Goal: Task Accomplishment & Management: Manage account settings

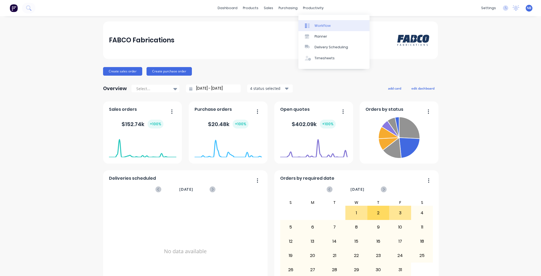
click at [318, 27] on div "Workflow" at bounding box center [322, 25] width 16 height 5
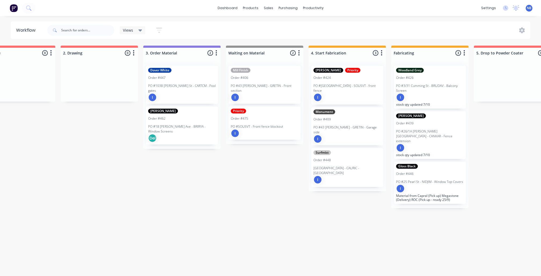
scroll to position [0, 203]
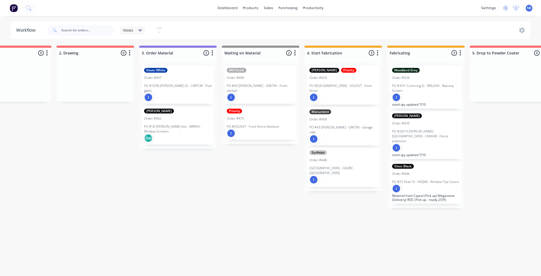
click at [179, 90] on p "PO #1038 [PERSON_NAME] St - CARTCM - Pool gates" at bounding box center [178, 88] width 68 height 10
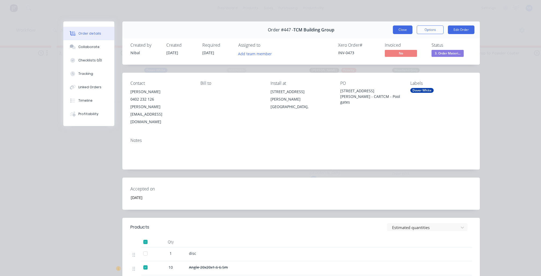
scroll to position [0, 0]
click at [395, 31] on button "Close" at bounding box center [403, 29] width 20 height 9
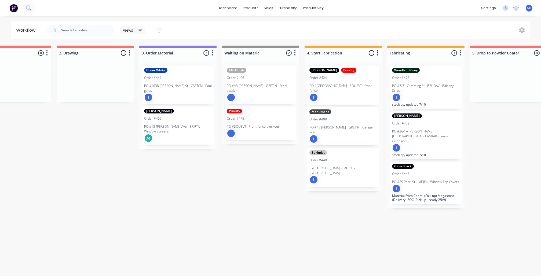
click at [30, 10] on icon at bounding box center [28, 7] width 5 height 5
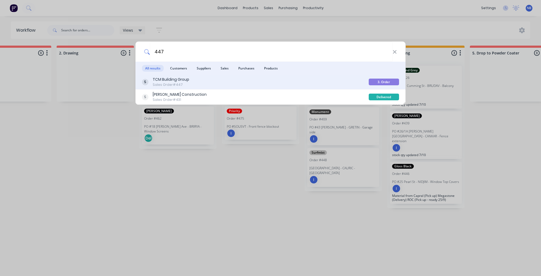
type input "447"
click at [191, 83] on div "TCM Building Group Sales Order #447" at bounding box center [255, 82] width 227 height 10
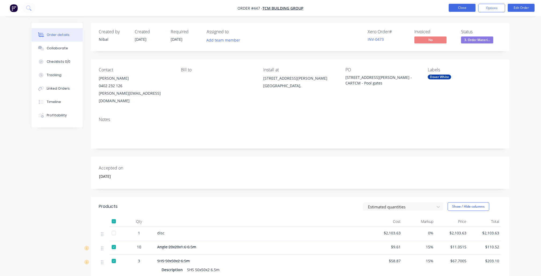
click at [464, 6] on button "Close" at bounding box center [461, 8] width 27 height 8
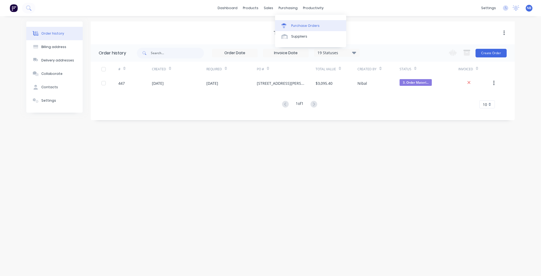
click at [299, 23] on div "Purchase Orders" at bounding box center [305, 25] width 28 height 5
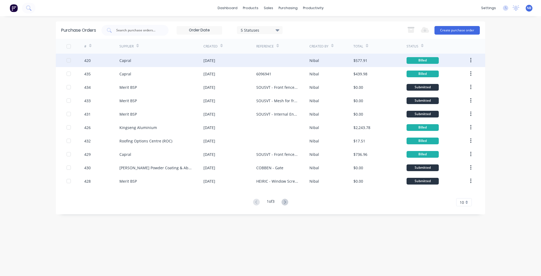
click at [179, 62] on div "Capral" at bounding box center [161, 60] width 84 height 13
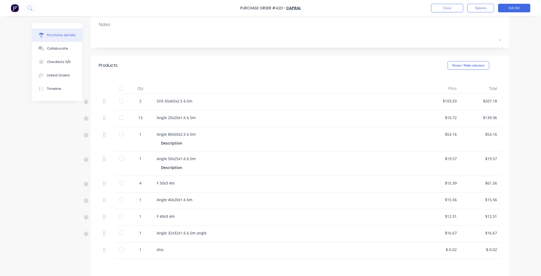
scroll to position [73, 0]
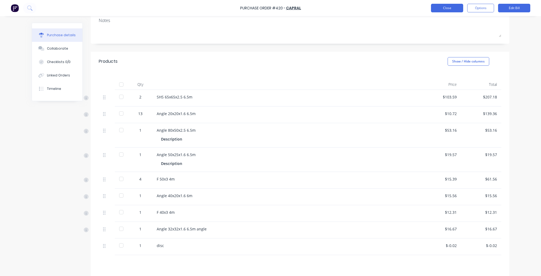
click at [437, 7] on button "Close" at bounding box center [447, 8] width 32 height 9
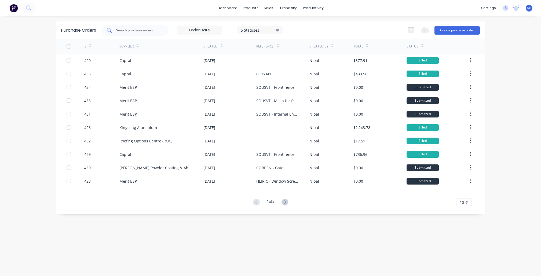
click at [148, 31] on input "text" at bounding box center [138, 30] width 45 height 5
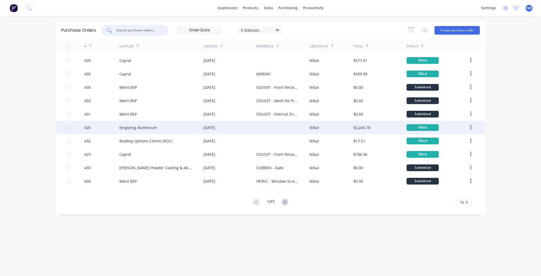
click at [157, 132] on div "Kingseng Aluminium" at bounding box center [161, 127] width 84 height 13
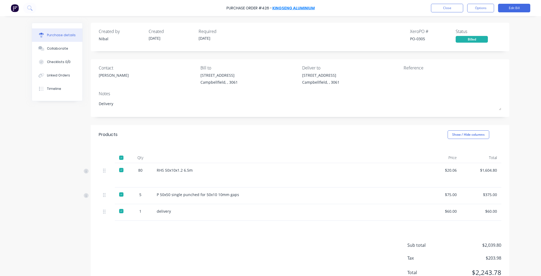
click at [305, 8] on link "Kingseng Aluminium" at bounding box center [293, 7] width 42 height 5
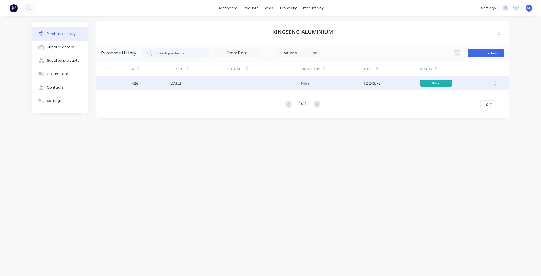
click at [204, 86] on div "[DATE]" at bounding box center [197, 82] width 56 height 13
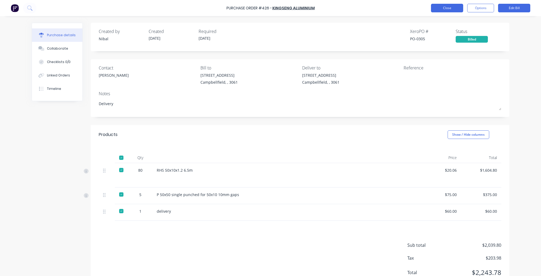
click at [455, 10] on button "Close" at bounding box center [447, 8] width 32 height 9
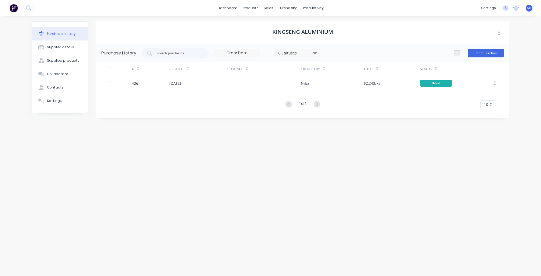
click at [311, 51] on div "6 Statuses" at bounding box center [297, 53] width 38 height 6
click at [308, 77] on div "Archived" at bounding box center [303, 78] width 43 height 6
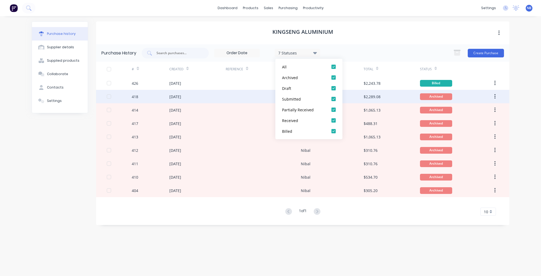
click at [231, 100] on div at bounding box center [262, 96] width 75 height 13
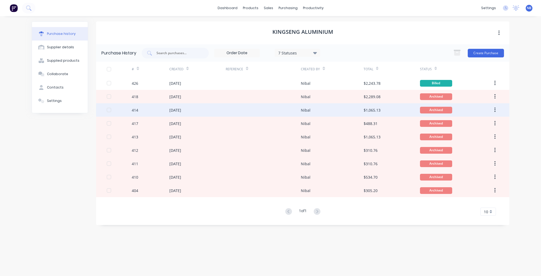
click at [233, 109] on div at bounding box center [262, 109] width 75 height 13
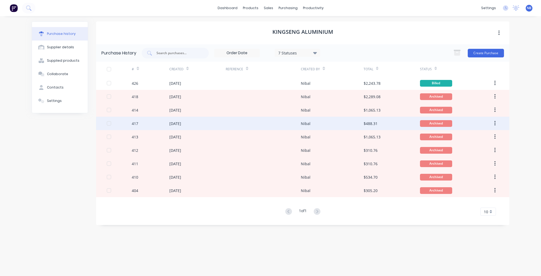
click at [204, 123] on div "[DATE]" at bounding box center [197, 123] width 56 height 13
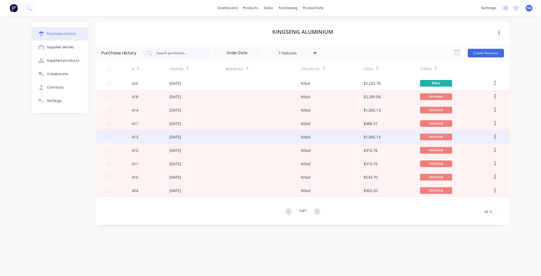
click at [239, 141] on div at bounding box center [262, 136] width 75 height 13
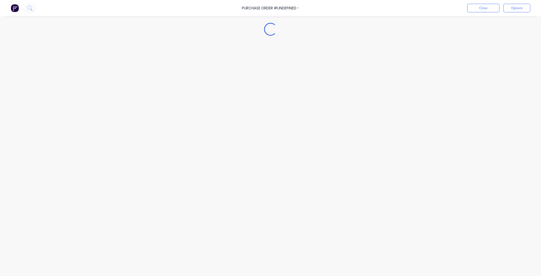
type textarea "x"
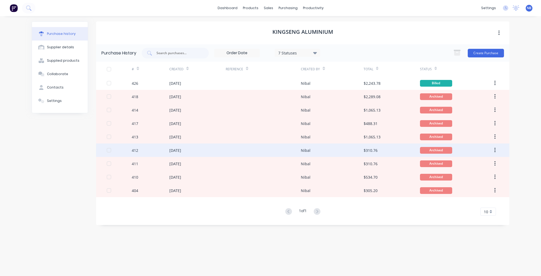
click at [264, 147] on div at bounding box center [262, 149] width 75 height 13
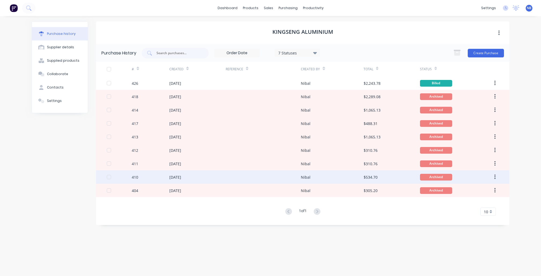
click at [263, 175] on div at bounding box center [262, 176] width 75 height 13
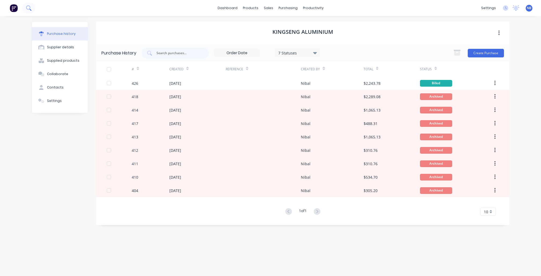
click at [27, 9] on icon at bounding box center [28, 7] width 5 height 5
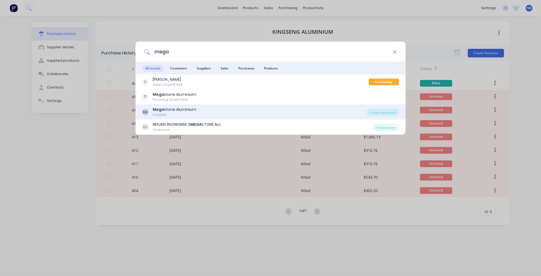
type input "mega"
click at [202, 112] on div "MA Mega stone Aluminium Supplier" at bounding box center [254, 112] width 225 height 10
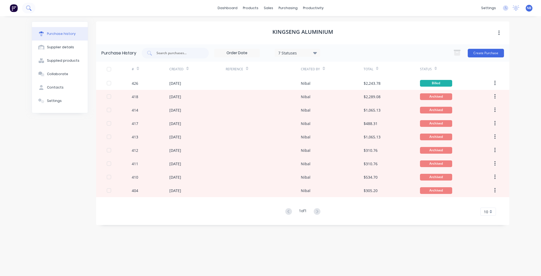
click at [34, 9] on button at bounding box center [28, 8] width 13 height 11
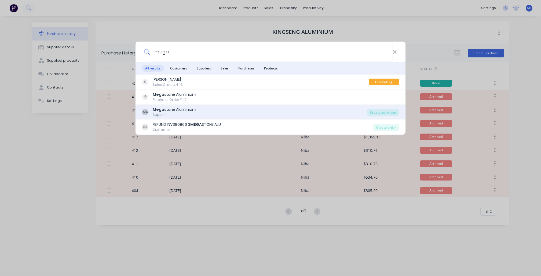
type input "mega"
click at [177, 113] on div "Supplier" at bounding box center [174, 114] width 43 height 5
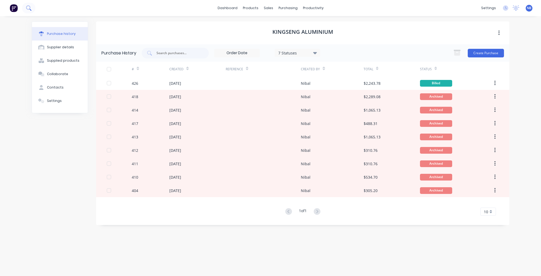
click at [32, 8] on button at bounding box center [28, 8] width 13 height 11
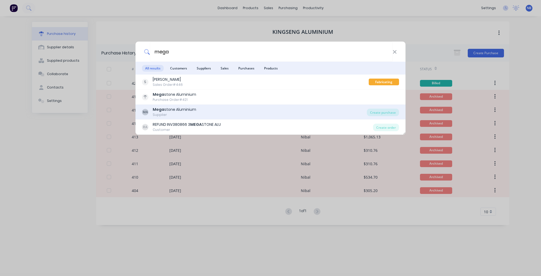
type input "mega"
click at [181, 111] on div "Mega stone Aluminium" at bounding box center [174, 110] width 43 height 6
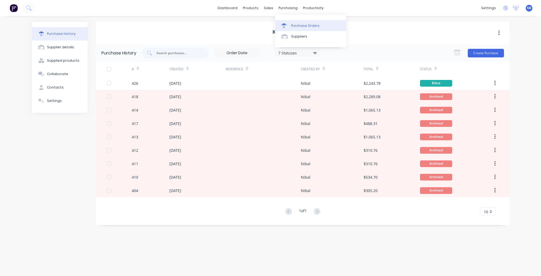
click at [286, 26] on icon at bounding box center [283, 25] width 5 height 5
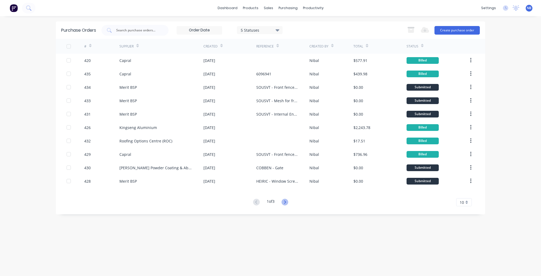
click at [288, 201] on icon at bounding box center [284, 202] width 7 height 7
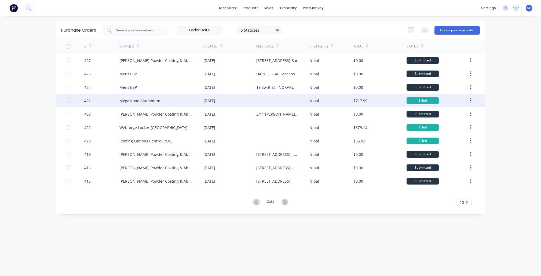
click at [188, 105] on div "Megastone Aluminium" at bounding box center [161, 100] width 84 height 13
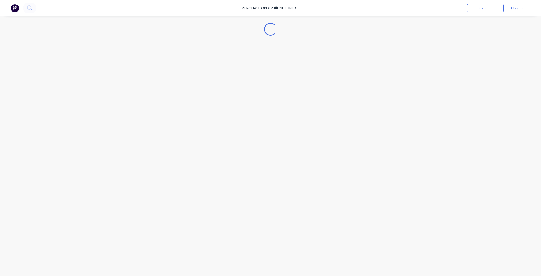
type textarea "x"
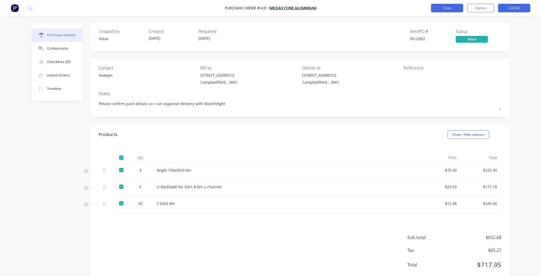
click at [445, 7] on button "Close" at bounding box center [447, 8] width 32 height 9
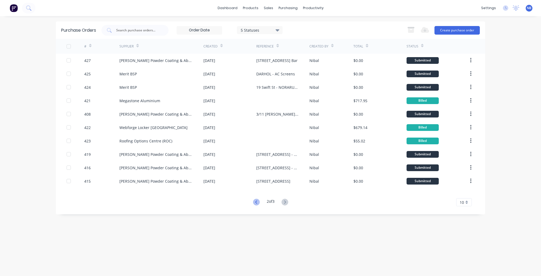
click at [253, 205] on icon at bounding box center [256, 202] width 7 height 7
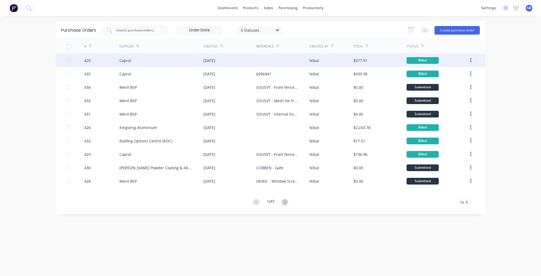
click at [173, 65] on div "Capral" at bounding box center [161, 60] width 84 height 13
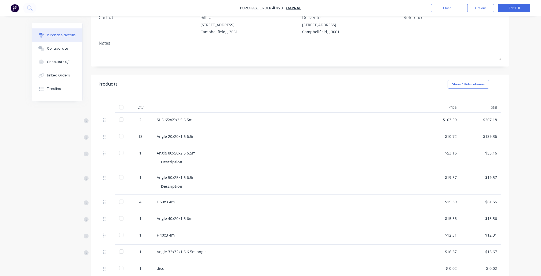
scroll to position [55, 0]
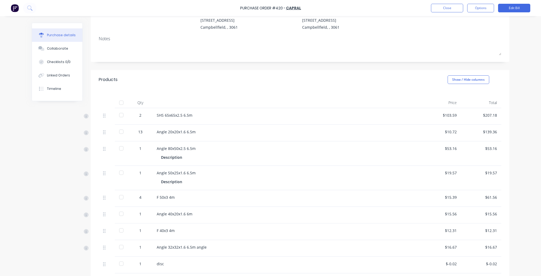
click at [122, 114] on div at bounding box center [121, 115] width 11 height 11
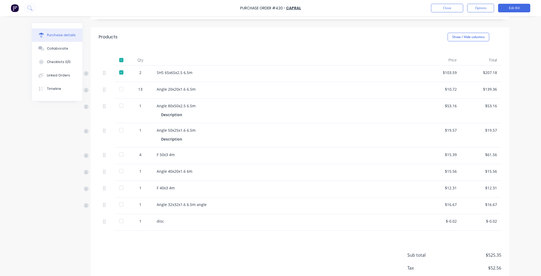
scroll to position [97, 0]
click at [121, 88] on div at bounding box center [121, 89] width 11 height 11
click at [121, 106] on div at bounding box center [121, 106] width 11 height 11
click at [120, 130] on div at bounding box center [121, 130] width 11 height 11
click at [122, 155] on div at bounding box center [121, 155] width 11 height 11
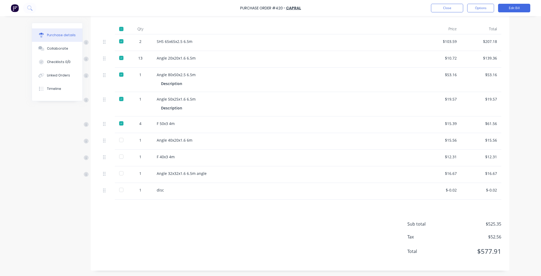
scroll to position [129, 0]
click at [124, 138] on div at bounding box center [121, 140] width 11 height 11
click at [122, 156] on div at bounding box center [121, 156] width 11 height 11
click at [121, 173] on div at bounding box center [121, 173] width 11 height 11
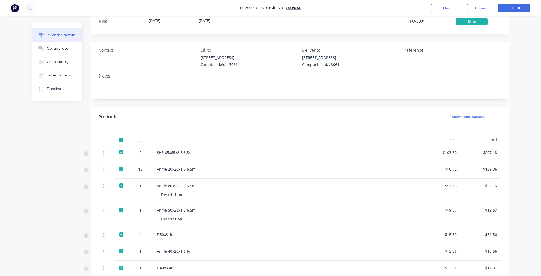
scroll to position [17, 0]
click at [122, 140] on div at bounding box center [121, 140] width 11 height 11
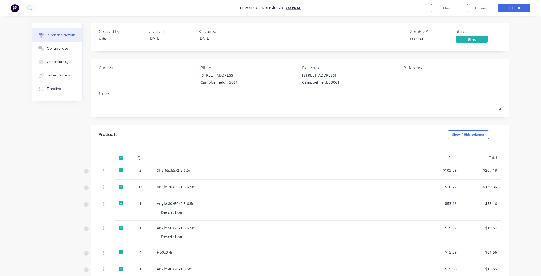
scroll to position [0, 0]
click at [448, 9] on button "Close" at bounding box center [447, 8] width 32 height 9
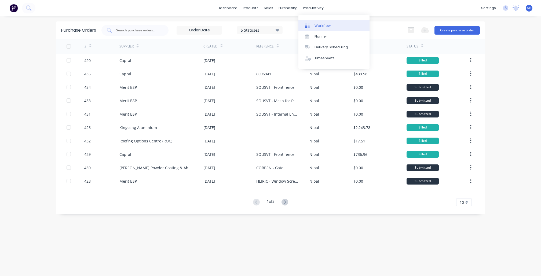
click at [318, 25] on div "Workflow" at bounding box center [322, 25] width 16 height 5
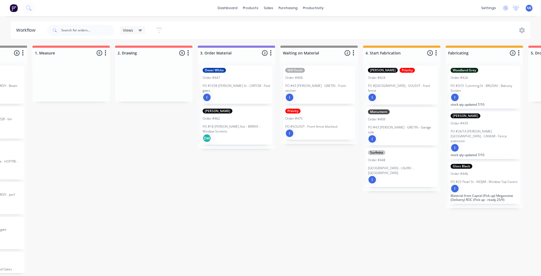
scroll to position [0, 156]
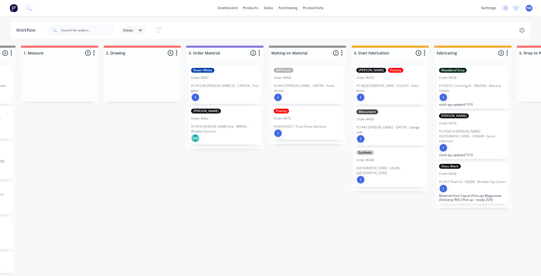
click at [239, 87] on p "PO #1038 [PERSON_NAME] St - CARTCM - Pool gates" at bounding box center [225, 88] width 68 height 10
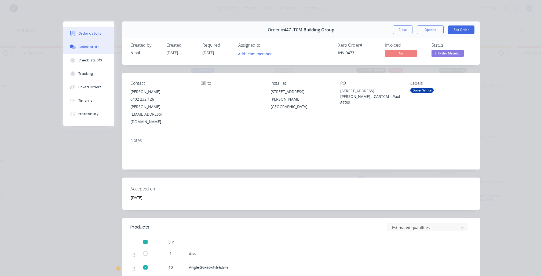
click at [95, 52] on button "Collaborate" at bounding box center [88, 46] width 51 height 13
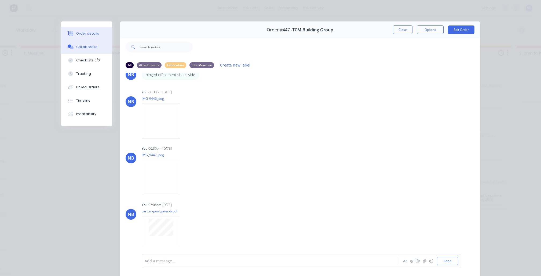
scroll to position [307, 0]
click at [87, 33] on div "Order details" at bounding box center [87, 33] width 23 height 5
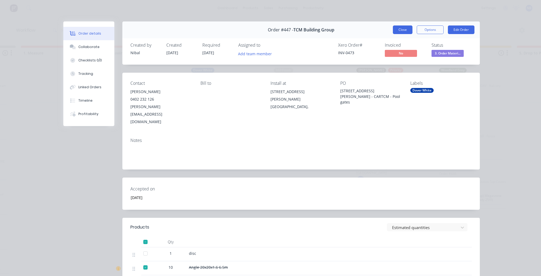
scroll to position [0, 0]
click at [401, 33] on button "Close" at bounding box center [403, 29] width 20 height 9
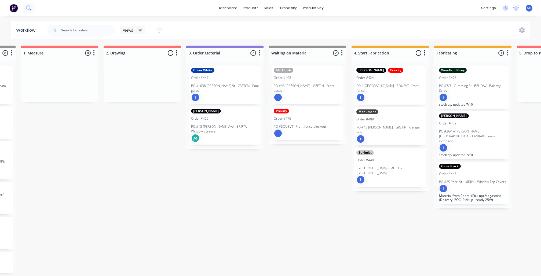
click at [32, 9] on button at bounding box center [28, 8] width 13 height 11
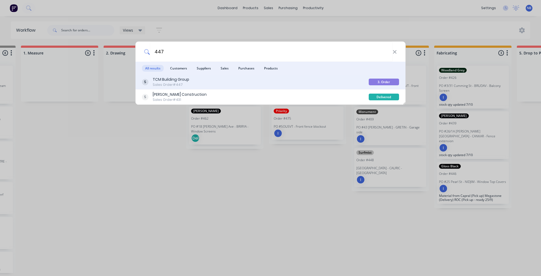
type input "447"
click at [168, 82] on div "TCM Building Group" at bounding box center [171, 80] width 36 height 6
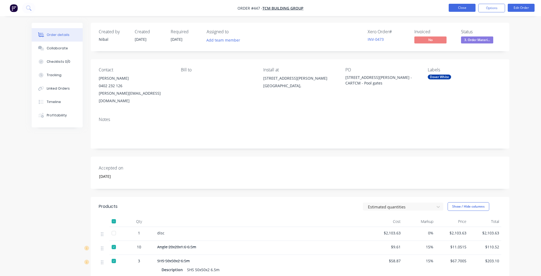
click at [453, 4] on button "Close" at bounding box center [461, 8] width 27 height 8
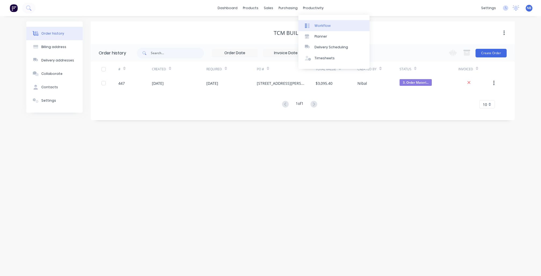
click at [316, 25] on div "Workflow" at bounding box center [322, 25] width 16 height 5
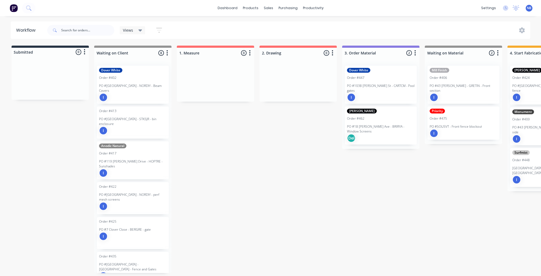
click at [353, 120] on div "Order #462" at bounding box center [355, 118] width 17 height 5
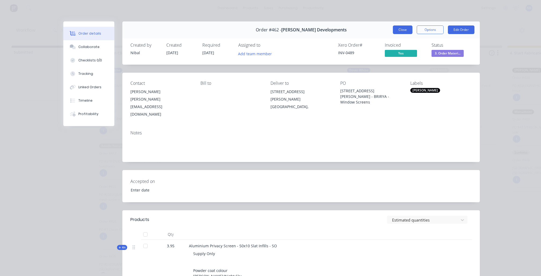
click at [402, 29] on button "Close" at bounding box center [403, 29] width 20 height 9
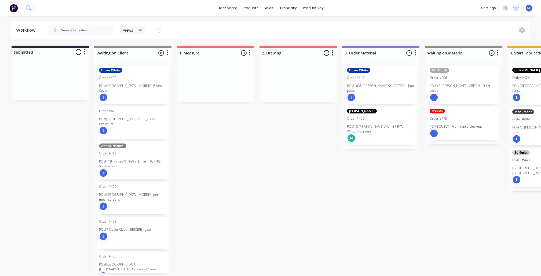
click at [27, 10] on icon at bounding box center [28, 7] width 5 height 5
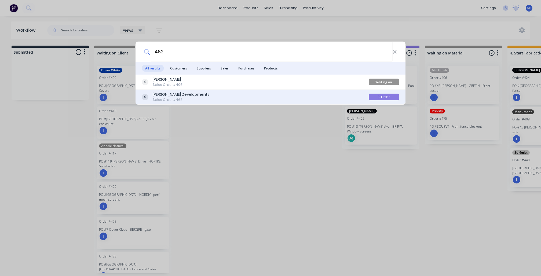
type input "462"
click at [177, 94] on div "[PERSON_NAME] Developments" at bounding box center [181, 95] width 57 height 6
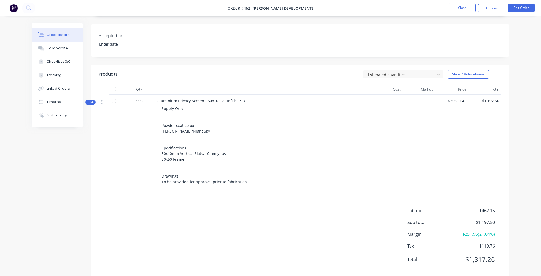
click at [93, 100] on span "Kit" at bounding box center [90, 102] width 7 height 4
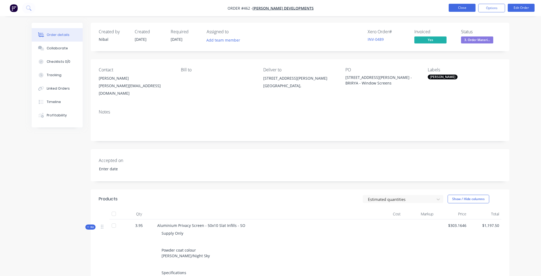
click at [454, 10] on button "Close" at bounding box center [461, 8] width 27 height 8
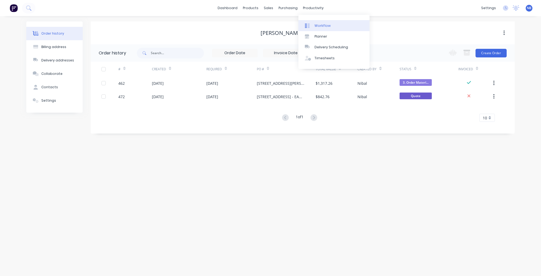
click at [320, 28] on div "Workflow" at bounding box center [322, 25] width 16 height 5
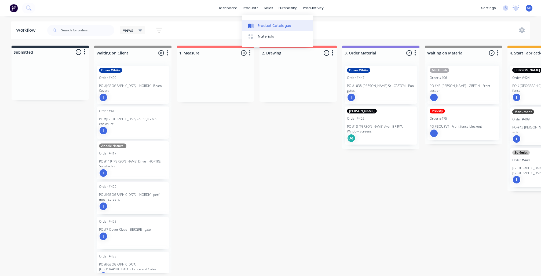
click at [260, 26] on div "Product Catalogue" at bounding box center [274, 25] width 33 height 5
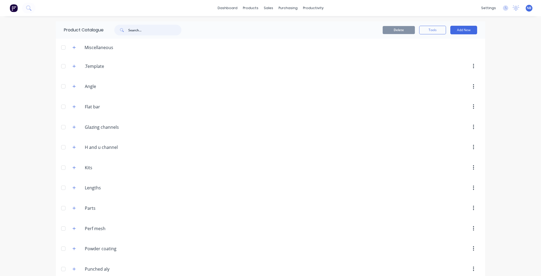
click at [131, 28] on input "text" at bounding box center [154, 30] width 53 height 11
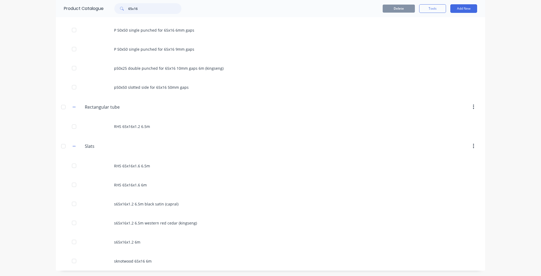
scroll to position [261, 0]
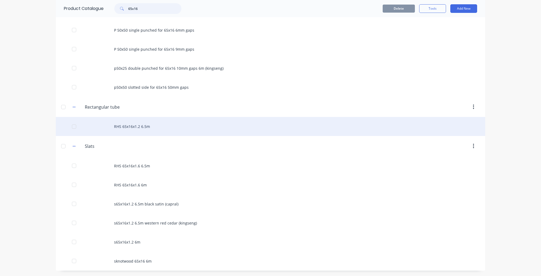
type input "65x16"
click at [138, 127] on div "RHS 65x16x1.2 6.5m" at bounding box center [270, 126] width 429 height 19
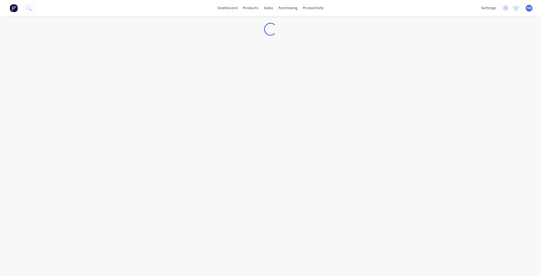
type textarea "x"
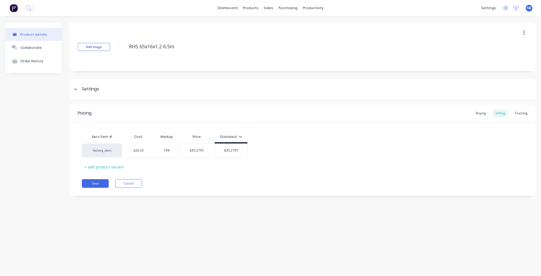
click at [521, 109] on div "Pricing Buying Selling Tracking" at bounding box center [302, 113] width 465 height 17
click at [521, 109] on div "Tracking" at bounding box center [521, 113] width 18 height 8
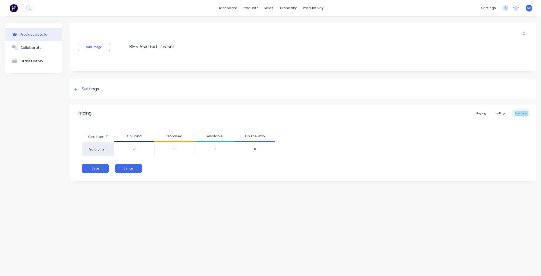
click at [133, 168] on button "Cancel" at bounding box center [128, 168] width 27 height 9
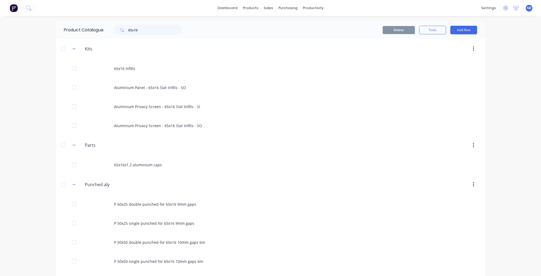
click at [154, 24] on div "Product Catalogue 65x16" at bounding box center [125, 29] width 139 height 17
drag, startPoint x: 153, startPoint y: 30, endPoint x: 80, endPoint y: 26, distance: 73.6
click at [81, 28] on div "Product Catalogue 65x16" at bounding box center [125, 29] width 139 height 17
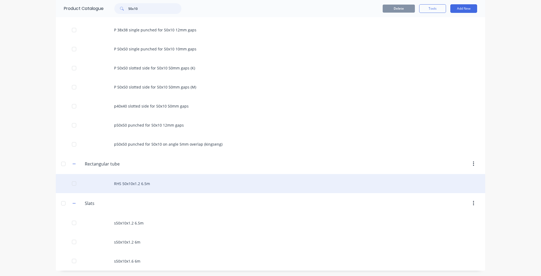
scroll to position [321, 0]
type input "50x10"
click at [157, 183] on div "RHS 50x10x1.2 6.5m" at bounding box center [270, 183] width 429 height 19
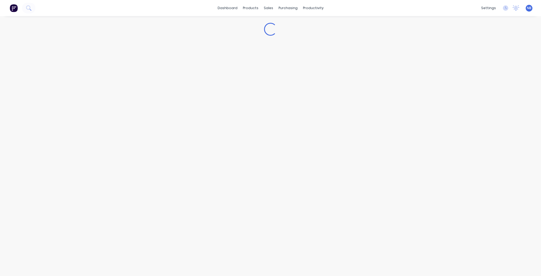
type textarea "x"
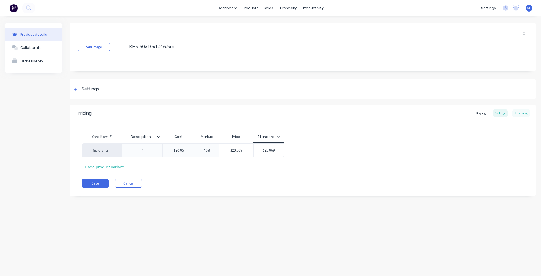
click at [524, 110] on div "Tracking" at bounding box center [521, 113] width 18 height 8
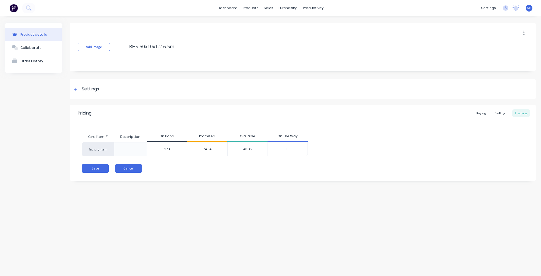
click at [127, 166] on button "Cancel" at bounding box center [128, 168] width 27 height 9
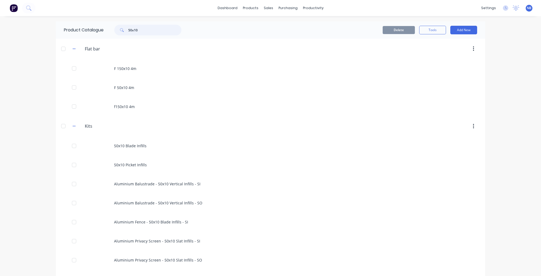
drag, startPoint x: 146, startPoint y: 32, endPoint x: 77, endPoint y: 32, distance: 69.7
click at [77, 32] on div "Product Catalogue 50x10" at bounding box center [125, 29] width 139 height 17
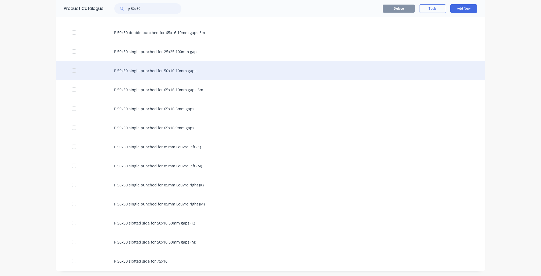
scroll to position [38, 0]
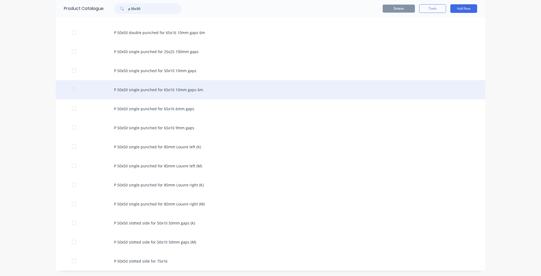
type input "p 50x50"
click at [193, 90] on div "P 50x50 single punched for 65x16 10mm gaps 6m" at bounding box center [270, 89] width 429 height 19
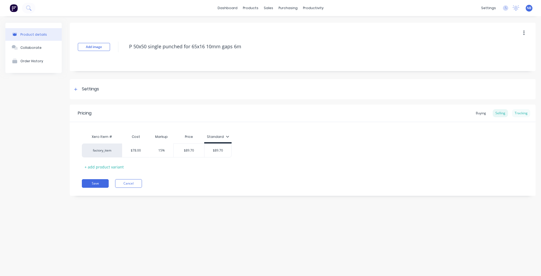
click at [522, 111] on div "Tracking" at bounding box center [521, 113] width 18 height 8
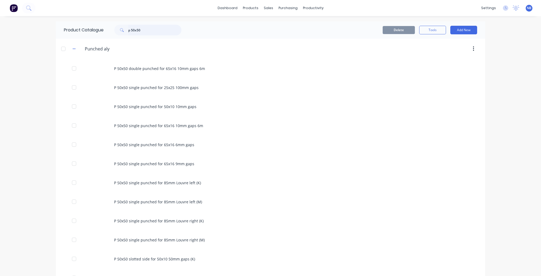
click at [149, 30] on input "p 50x50" at bounding box center [154, 30] width 53 height 11
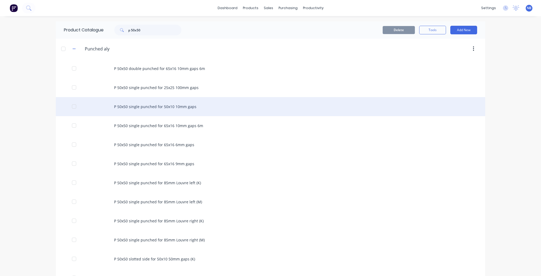
click at [202, 113] on div "P 50x50 single punched for 50x10 10mm gaps" at bounding box center [270, 106] width 429 height 19
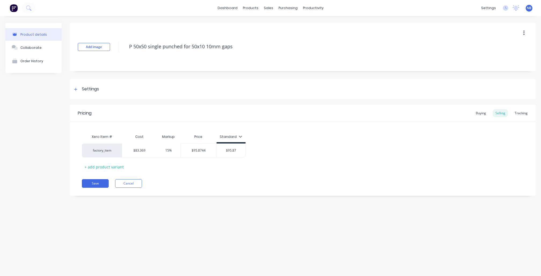
type textarea "x"
click at [517, 113] on div "Tracking" at bounding box center [521, 113] width 18 height 8
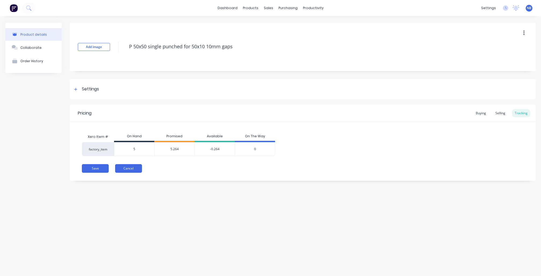
click at [129, 171] on button "Cancel" at bounding box center [128, 168] width 27 height 9
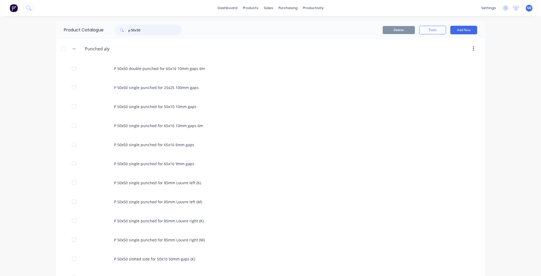
click at [153, 30] on input "p 50x50" at bounding box center [154, 30] width 53 height 11
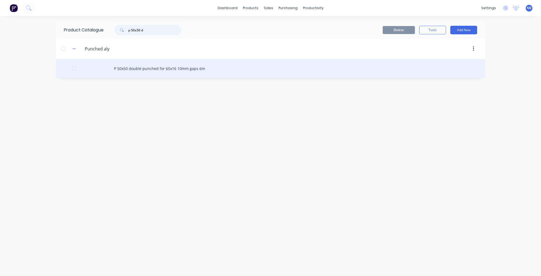
type input "p 50x50 d"
click at [206, 71] on div "P 50x50 double punched for 65x16 10mm gaps 6m" at bounding box center [270, 68] width 429 height 19
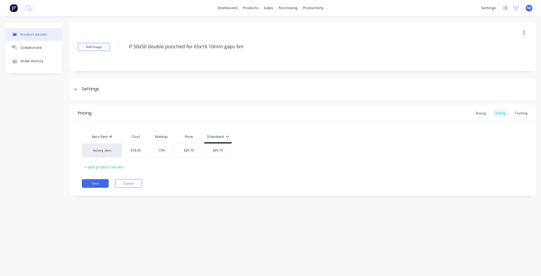
click at [521, 38] on button "button" at bounding box center [523, 33] width 13 height 10
click at [506, 53] on button "Duplicate" at bounding box center [504, 47] width 51 height 11
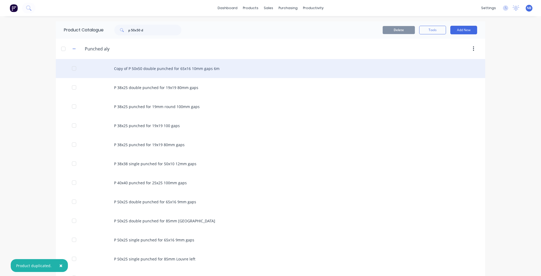
click at [150, 73] on div "Copy of P 50x50 double punched for 65x16 10mm gaps 6m" at bounding box center [270, 68] width 429 height 19
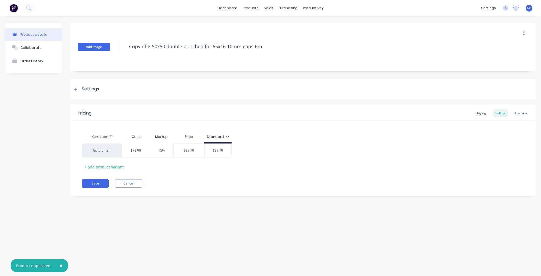
drag, startPoint x: 147, startPoint y: 45, endPoint x: 106, endPoint y: 45, distance: 41.0
click at [106, 45] on div "Add image Copy of P 50x50 double punched for 65x16 10mm gaps 6m" at bounding box center [302, 47] width 465 height 48
type textarea "x"
type textarea "P 50x50 double punched for 65x16 10mm gaps 6m"
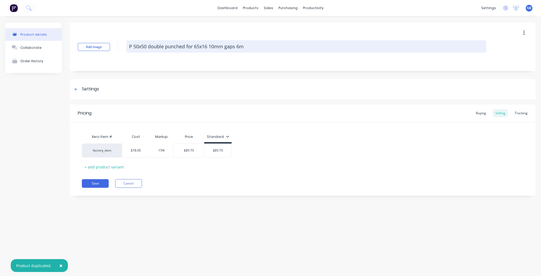
click at [202, 46] on textarea "P 50x50 double punched for 65x16 10mm gaps 6m" at bounding box center [306, 46] width 360 height 12
click at [207, 46] on textarea "P 50x50 double punched for 65x16 10mm gaps 6m" at bounding box center [306, 46] width 360 height 12
type textarea "x"
type textarea "P 50x50 double punched for 65x1 10mm gaps 6m"
type textarea "x"
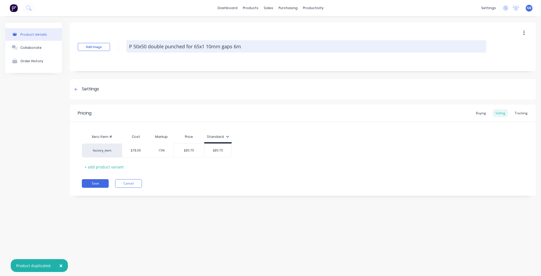
type textarea "P 50x50 double punched for 65x 10mm gaps 6m"
type textarea "x"
type textarea "P 50x50 double punched for 65 10mm gaps 6m"
type textarea "x"
type textarea "P 50x50 double punched for 6 10mm gaps 6m"
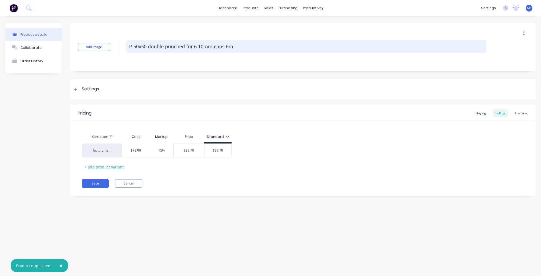
type textarea "x"
type textarea "P 50x50 double punched for 10mm gaps 6m"
type textarea "x"
type textarea "P 50x50 double punched for 5 10mm gaps 6m"
type textarea "x"
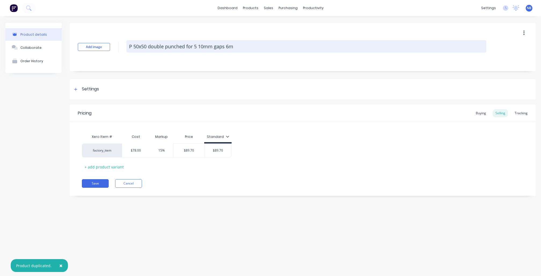
type textarea "P 50x50 double punched for 50 10mm gaps 6m"
type textarea "x"
type textarea "P 50x50 double punched for 50x 10mm gaps 6m"
type textarea "x"
type textarea "P 50x50 double punched for 50x1 10mm gaps 6m"
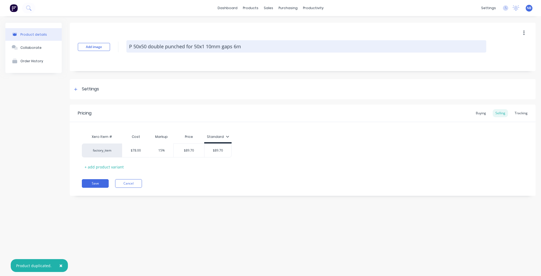
type textarea "x"
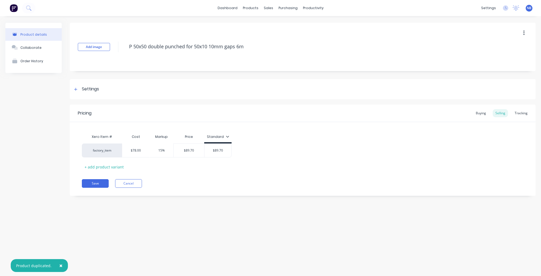
type textarea "P 50x50 double punched for 50x10 10mm gaps 6m"
type textarea "x"
type textarea "Copy of P 50x50 double punched for 65x16 10mm gaps 6m"
type textarea "x"
type textarea "P 50x50 double punched for 50x10 10mm gaps 6m"
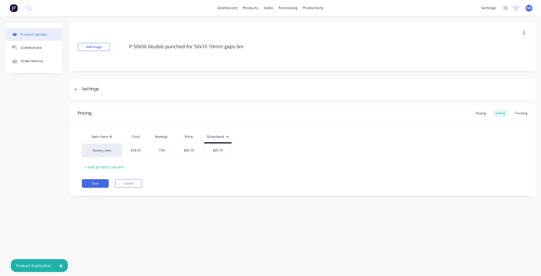
click at [41, 132] on div "Product details Collaborate Order History" at bounding box center [33, 113] width 56 height 181
click at [95, 182] on button "Save" at bounding box center [95, 183] width 27 height 9
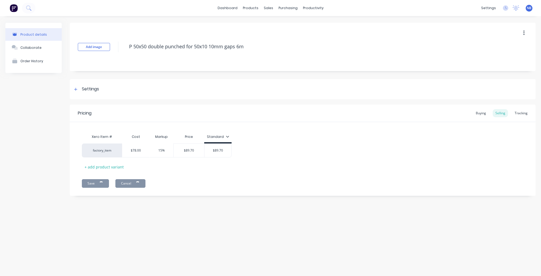
type textarea "x"
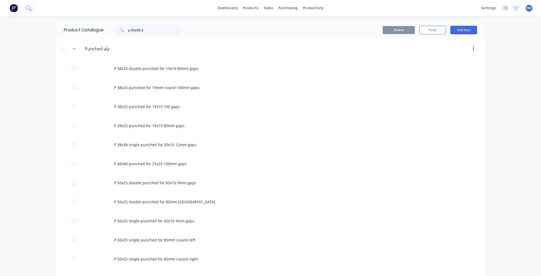
click at [30, 8] on icon at bounding box center [28, 7] width 4 height 4
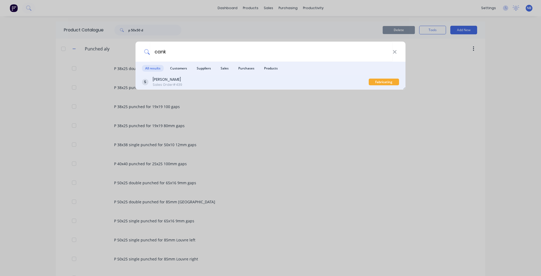
type input "cank"
click at [159, 81] on div "[PERSON_NAME]" at bounding box center [167, 80] width 29 height 6
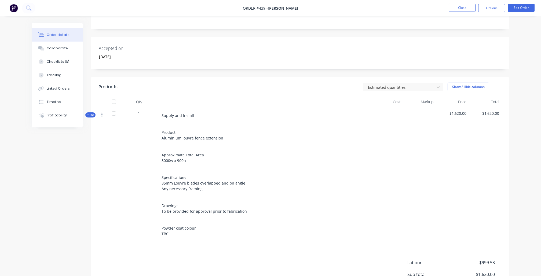
click at [90, 113] on span "Kit" at bounding box center [90, 115] width 7 height 4
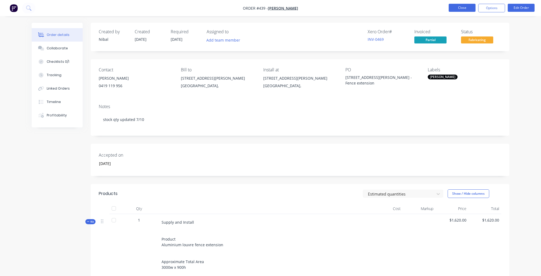
click at [454, 8] on button "Close" at bounding box center [461, 8] width 27 height 8
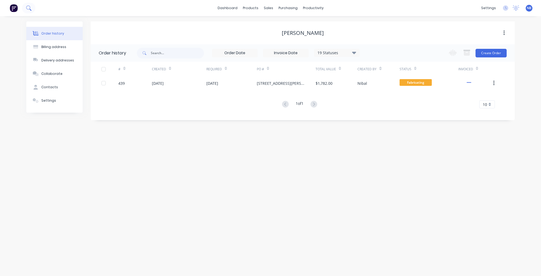
click at [27, 8] on icon at bounding box center [28, 7] width 5 height 5
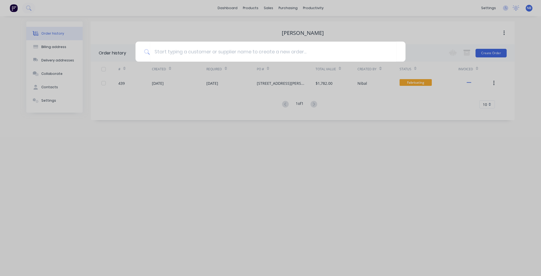
click at [210, 22] on div at bounding box center [270, 138] width 541 height 276
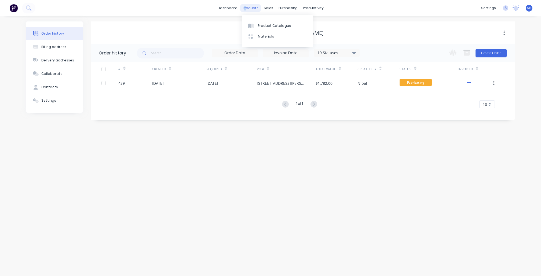
click at [247, 6] on div "products" at bounding box center [250, 8] width 21 height 8
click at [254, 23] on link "Product Catalogue" at bounding box center [277, 25] width 71 height 11
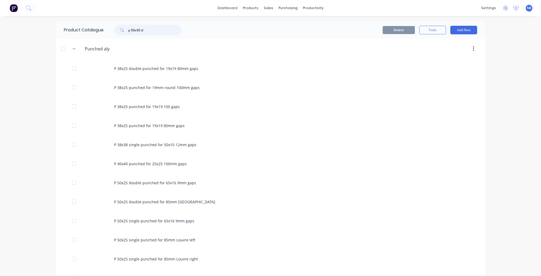
click at [161, 28] on input "p 50x50 d" at bounding box center [154, 30] width 53 height 11
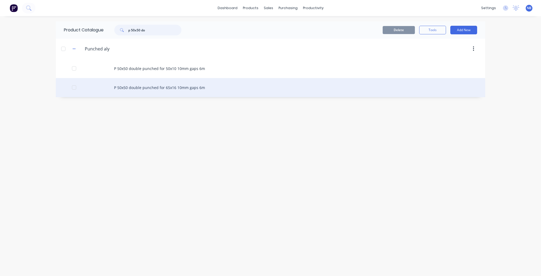
type input "p 50x50 do"
click at [185, 85] on div "P 50x50 double punched for 65x16 10mm gaps 6m" at bounding box center [270, 87] width 429 height 19
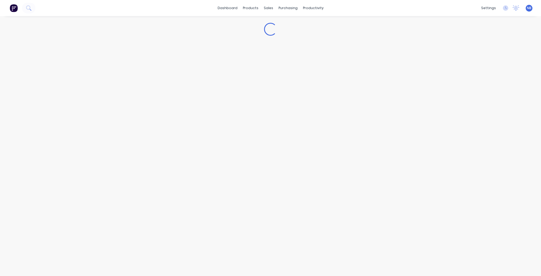
type textarea "x"
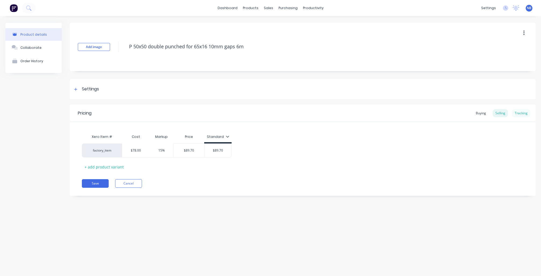
click at [518, 111] on div "Tracking" at bounding box center [521, 113] width 18 height 8
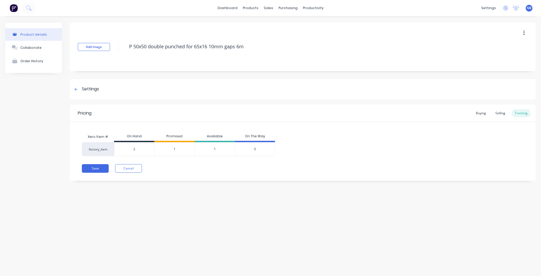
click at [175, 145] on div "1" at bounding box center [174, 149] width 40 height 14
click at [175, 147] on span "1" at bounding box center [174, 149] width 2 height 5
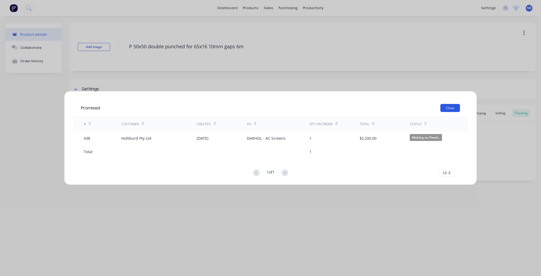
click at [442, 107] on button "Close" at bounding box center [450, 108] width 20 height 8
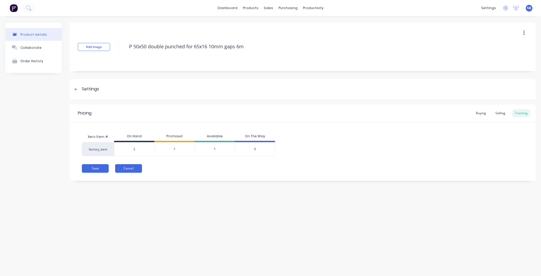
click at [129, 166] on button "Cancel" at bounding box center [128, 168] width 27 height 9
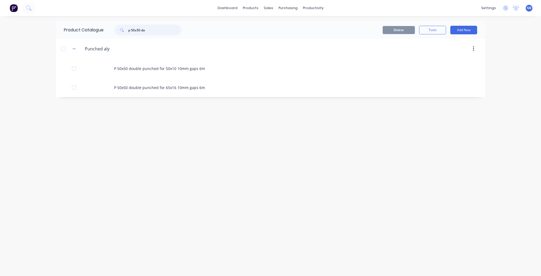
drag, startPoint x: 156, startPoint y: 31, endPoint x: 71, endPoint y: 29, distance: 84.5
click at [71, 29] on div "Product Catalogue p 50x50 do" at bounding box center [125, 29] width 139 height 17
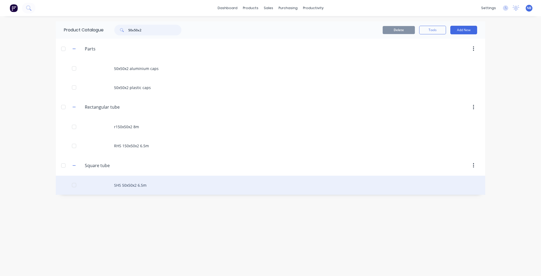
type input "50x50x2"
click at [146, 191] on div "SHS 50x50x2 6.5m" at bounding box center [270, 185] width 429 height 19
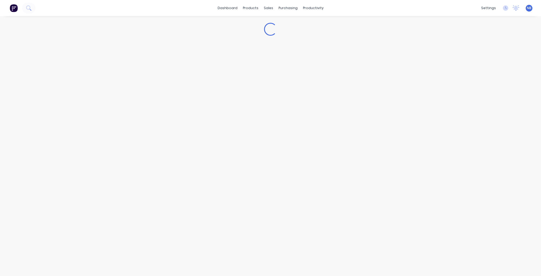
type textarea "x"
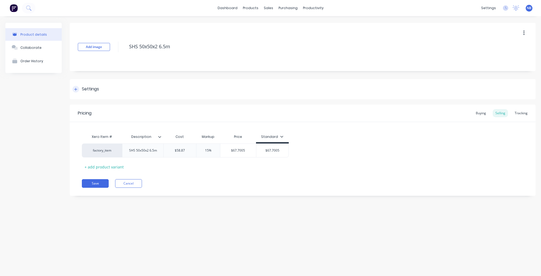
click at [78, 95] on div "Settings" at bounding box center [302, 89] width 465 height 20
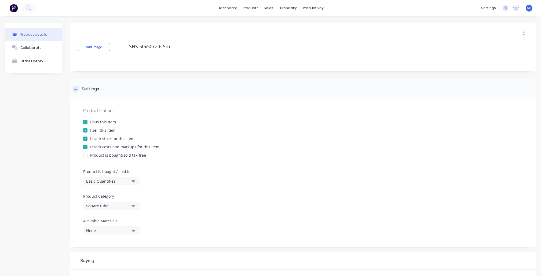
click at [77, 91] on div at bounding box center [75, 89] width 7 height 7
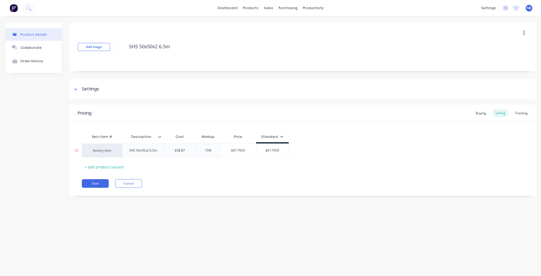
click at [152, 151] on div "SHS 50x50x2 6.5m" at bounding box center [143, 150] width 36 height 7
click at [144, 155] on div "SHS 50x50x2 6.5m" at bounding box center [142, 150] width 41 height 14
click at [220, 210] on div "Product details Collaborate Order History Add image SHS 50x50x2 6.5m Settings P…" at bounding box center [270, 140] width 541 height 249
click at [92, 185] on button "Save" at bounding box center [95, 183] width 27 height 9
type textarea "x"
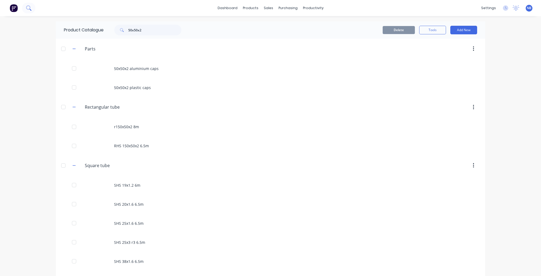
click at [31, 8] on icon at bounding box center [28, 7] width 5 height 5
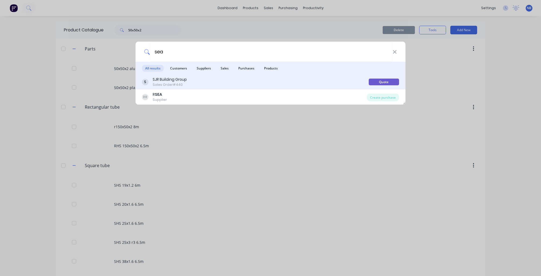
type input "sea"
click at [186, 83] on div "Sales Order #440" at bounding box center [170, 84] width 34 height 5
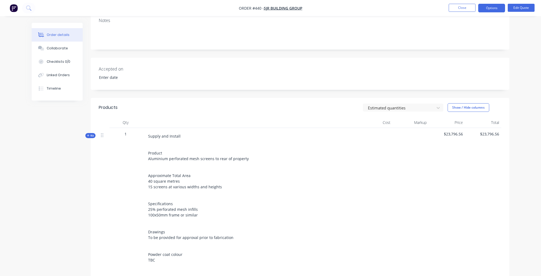
scroll to position [84, 0]
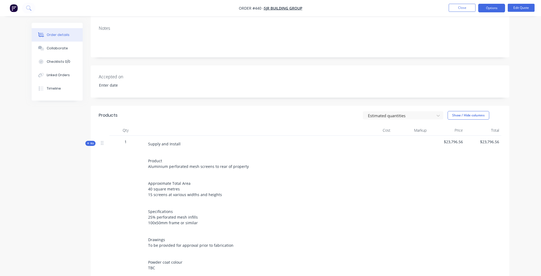
click at [83, 94] on div "Order details Collaborate Checklists 0/0 Linked Orders Timeline" at bounding box center [61, 62] width 59 height 78
click at [74, 95] on button "Timeline" at bounding box center [57, 88] width 51 height 13
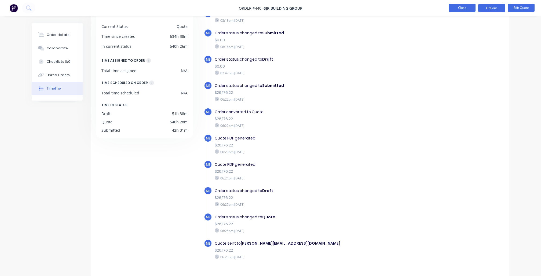
scroll to position [0, 0]
click at [465, 9] on button "Close" at bounding box center [461, 8] width 27 height 8
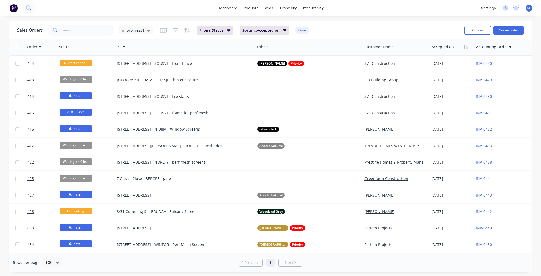
click at [32, 10] on button at bounding box center [28, 8] width 13 height 11
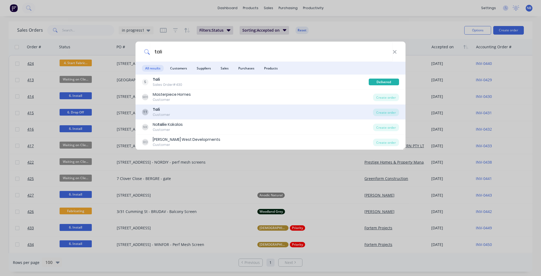
type input "tali"
click at [189, 113] on div "TT Tali Customer" at bounding box center [257, 112] width 231 height 10
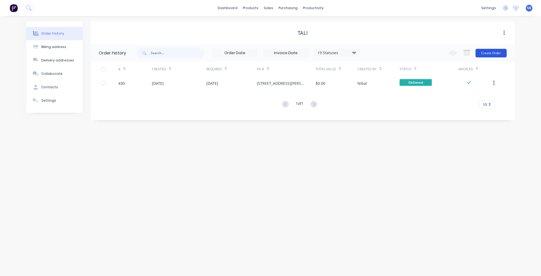
click at [483, 56] on button "Create Order" at bounding box center [490, 53] width 31 height 9
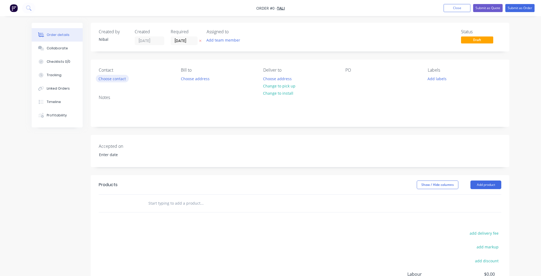
click at [118, 80] on button "Choose contact" at bounding box center [112, 78] width 33 height 7
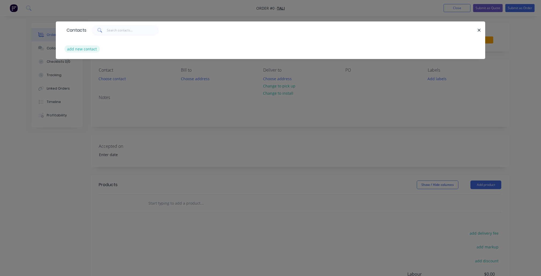
click at [91, 50] on button "add new contact" at bounding box center [81, 48] width 35 height 7
select select "AU"
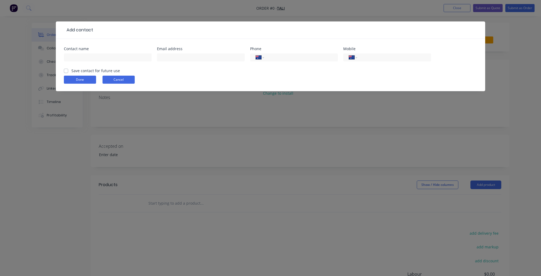
click at [114, 79] on button "Cancel" at bounding box center [118, 80] width 32 height 8
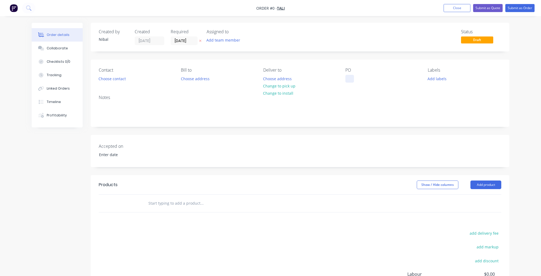
click at [346, 80] on div at bounding box center [349, 79] width 9 height 8
click at [72, 166] on div "Order details Collaborate Checklists 0/0 Tracking Linked Orders Timeline Profit…" at bounding box center [270, 186] width 488 height 326
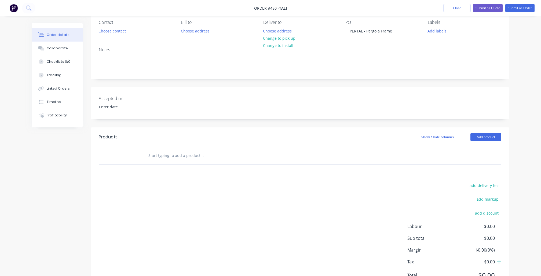
drag, startPoint x: 492, startPoint y: 275, endPoint x: 151, endPoint y: 209, distance: 347.0
click at [151, 209] on div "add delivery fee add markup add discount Labour $0.00 Sub total $0.00 Margin $0…" at bounding box center [300, 233] width 402 height 103
click at [63, 55] on button "Collaborate" at bounding box center [57, 48] width 51 height 13
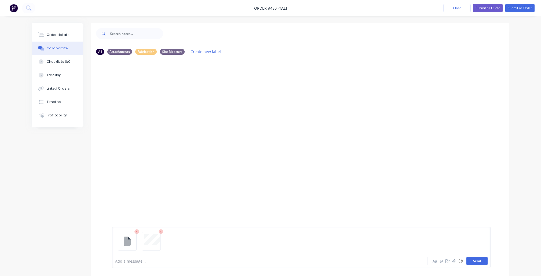
click at [477, 259] on button "Send" at bounding box center [476, 261] width 21 height 8
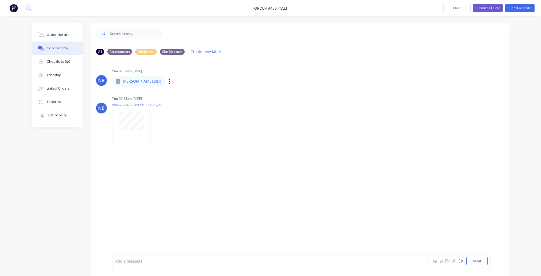
click at [137, 79] on div "[PERSON_NAME].xlsx" at bounding box center [168, 77] width 112 height 5
click at [137, 82] on p "[PERSON_NAME].xlsx" at bounding box center [142, 81] width 38 height 5
click at [168, 81] on icon "button" at bounding box center [169, 81] width 2 height 6
click at [175, 91] on button "Download" at bounding box center [205, 96] width 60 height 12
click at [63, 35] on div "Order details" at bounding box center [58, 34] width 23 height 5
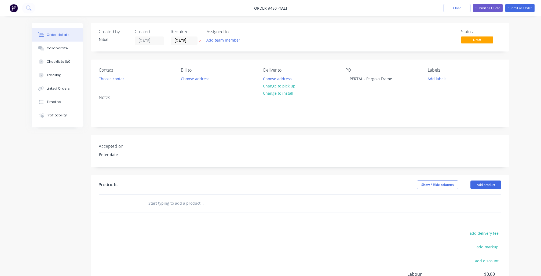
click at [63, 35] on div "Order details" at bounding box center [58, 34] width 23 height 5
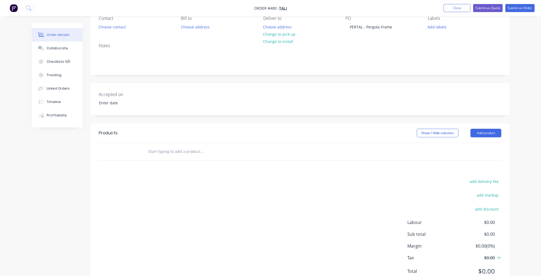
scroll to position [62, 0]
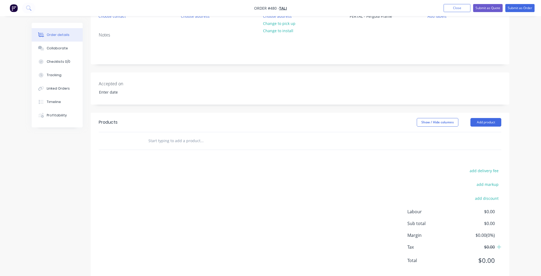
click at [166, 142] on input "text" at bounding box center [201, 140] width 107 height 11
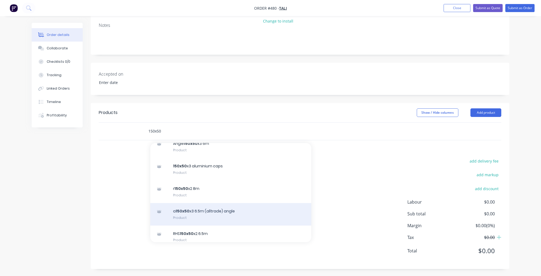
scroll to position [178, 0]
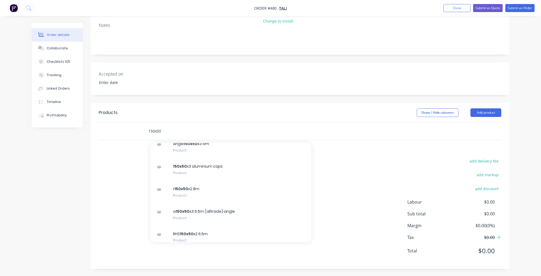
type input "150x50"
click at [383, 168] on div "add delivery fee add markup add discount Labour $0.00 Sub total $0.00 Margin $0…" at bounding box center [300, 208] width 402 height 103
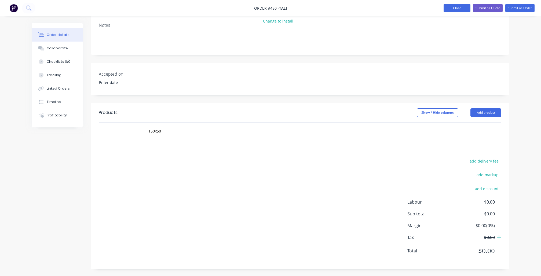
click at [451, 7] on button "Close" at bounding box center [456, 8] width 27 height 8
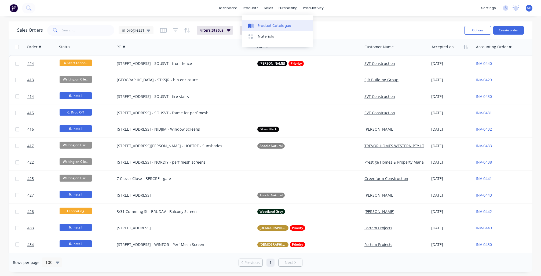
click at [251, 24] on icon at bounding box center [250, 25] width 5 height 5
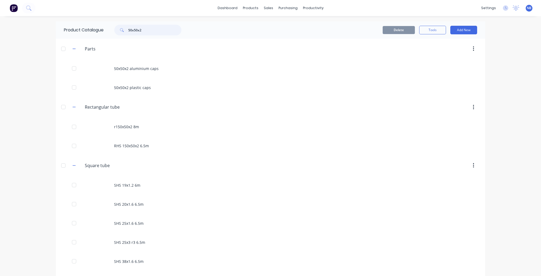
drag, startPoint x: 146, startPoint y: 30, endPoint x: 86, endPoint y: 27, distance: 60.4
click at [86, 27] on div "Product Catalogue 50x50x2" at bounding box center [125, 29] width 139 height 17
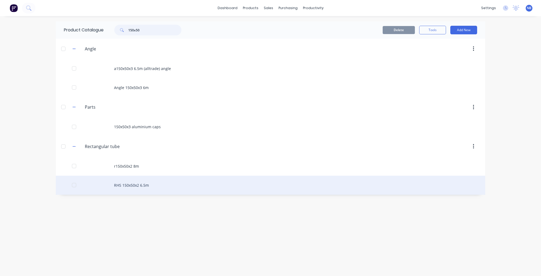
type input "150x50"
click at [152, 188] on div "RHS 150x50x2 6.5m" at bounding box center [270, 185] width 429 height 19
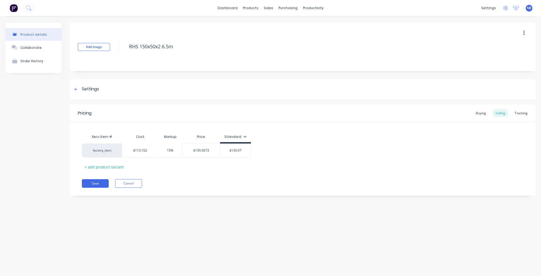
click at [524, 34] on button "button" at bounding box center [523, 33] width 13 height 10
click at [507, 46] on span "Duplicate" at bounding box center [504, 47] width 40 height 6
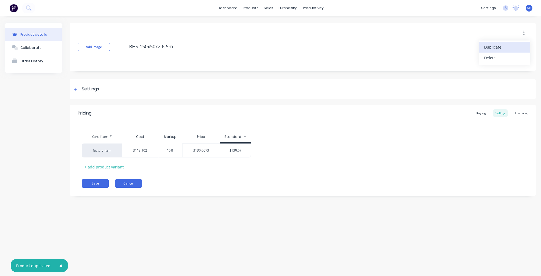
click at [126, 184] on button "Cancel" at bounding box center [128, 183] width 27 height 9
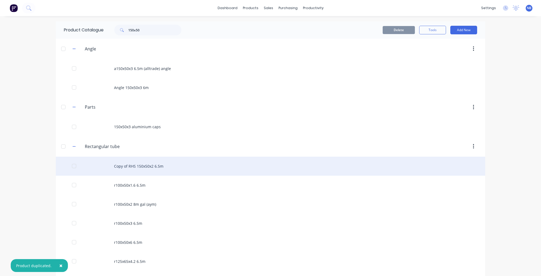
click at [146, 171] on div "Copy of RHS 150x50x2 6.5m" at bounding box center [270, 166] width 429 height 19
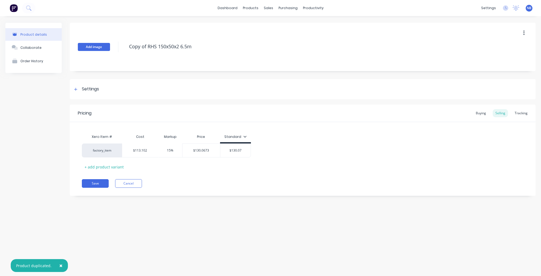
drag, startPoint x: 147, startPoint y: 47, endPoint x: 108, endPoint y: 45, distance: 39.3
click at [108, 45] on div "Add image Copy of RHS 150x50x2 6.5m" at bounding box center [302, 47] width 465 height 48
type textarea "x"
type textarea "RHS 150x50x2 6.5m"
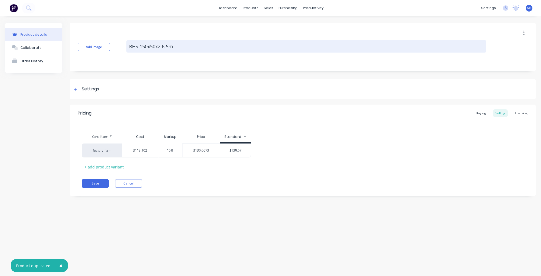
click at [160, 48] on textarea "RHS 150x50x2 6.5m" at bounding box center [306, 46] width 360 height 12
type textarea "x"
type textarea "RHS 150x50x 6.5m"
type textarea "x"
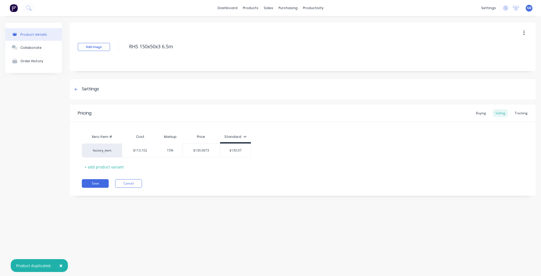
type textarea "RHS 150x50x3 6.5m"
type textarea "x"
type textarea "Copy of RHS 150x50x2 6.5m"
type textarea "x"
type textarea "RHS 150x50x3 6.5m"
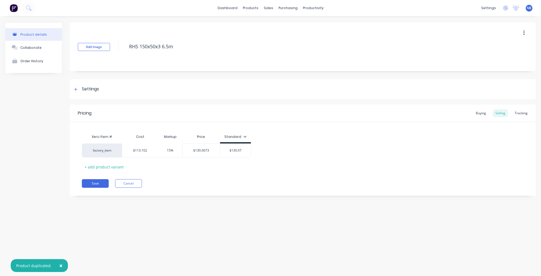
click at [50, 157] on div "Product details Collaborate Order History" at bounding box center [33, 113] width 56 height 181
type input "15%"
click at [173, 150] on input "15%" at bounding box center [170, 150] width 27 height 5
drag, startPoint x: 175, startPoint y: 150, endPoint x: 154, endPoint y: 150, distance: 20.4
click at [157, 150] on input "15%" at bounding box center [170, 150] width 27 height 5
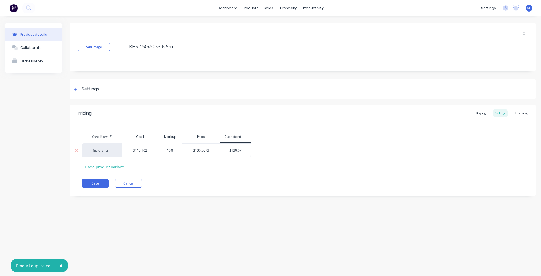
type textarea "x"
type input "3"
type textarea "x"
type input "30"
click at [186, 213] on div "Product details Collaborate Order History Add image RHS 150x50x3 6.5m Settings …" at bounding box center [270, 140] width 541 height 249
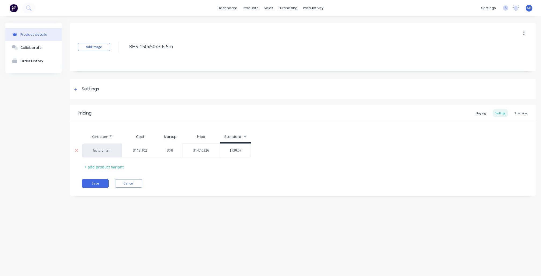
type input "$147.0326"
click at [204, 150] on input "$147.0326" at bounding box center [201, 150] width 38 height 5
type input "$130.07"
click at [239, 152] on input "$130.07" at bounding box center [235, 150] width 30 height 5
paste input "47.0326"
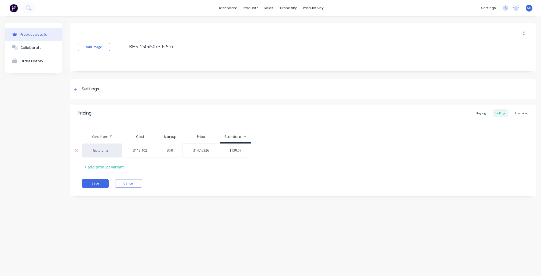
type textarea "x"
type input "$147.0326"
click at [267, 206] on div "Product details Collaborate Order History Add image RHS 150x50x3 6.5m Settings …" at bounding box center [270, 140] width 541 height 249
drag, startPoint x: 267, startPoint y: 206, endPoint x: 146, endPoint y: 198, distance: 121.5
click at [146, 198] on div "Product details Collaborate Order History Add image RHS 150x50x3 6.5m Settings …" at bounding box center [270, 140] width 541 height 249
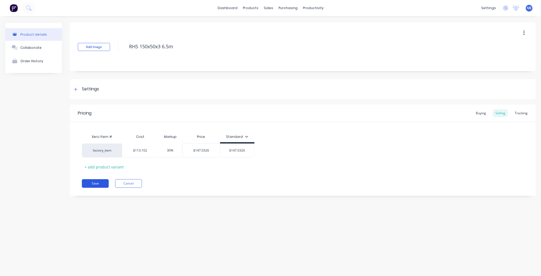
click at [100, 183] on button "Save" at bounding box center [95, 183] width 27 height 9
type textarea "x"
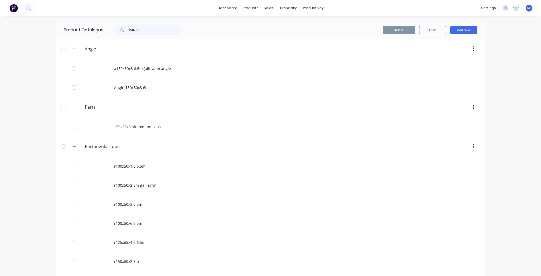
click at [6, 102] on div "dashboard products sales purchasing productivity dashboard products Product Cat…" at bounding box center [270, 138] width 541 height 276
click at [279, 28] on div "Sales Orders" at bounding box center [288, 25] width 22 height 5
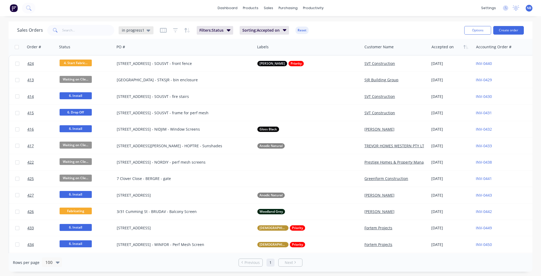
click at [130, 26] on div "in progress1" at bounding box center [136, 30] width 35 height 8
click at [130, 76] on button "None" at bounding box center [150, 76] width 61 height 6
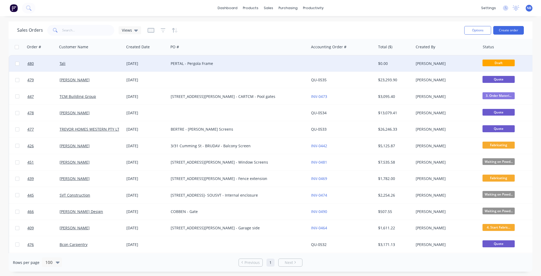
click at [110, 68] on div "Tali" at bounding box center [90, 63] width 67 height 16
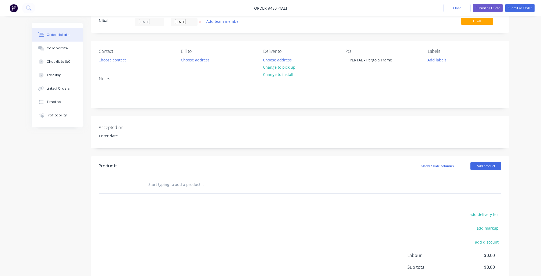
scroll to position [31, 0]
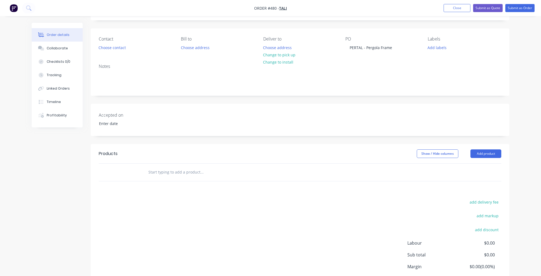
click at [199, 172] on input "text" at bounding box center [201, 172] width 107 height 11
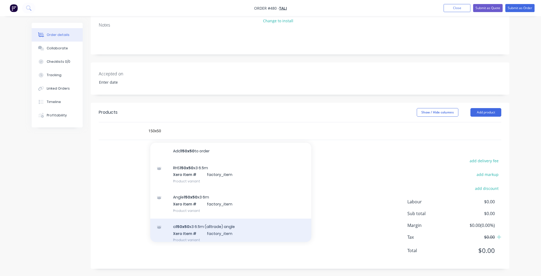
scroll to position [72, 0]
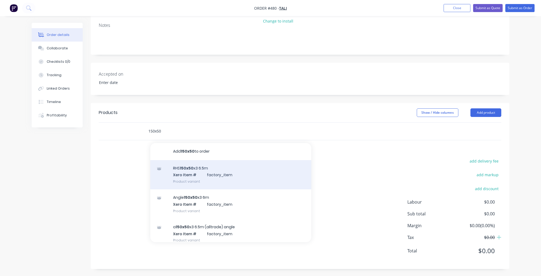
type input "150x50"
click at [192, 179] on div "RHS 150x50 x3 6.5m Xero Item # factory_item Product variant" at bounding box center [230, 174] width 161 height 29
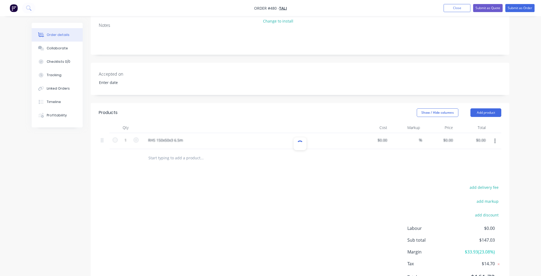
type input "$113.102"
type input "30"
type input "$147.0326"
type input "$147.03"
click at [137, 138] on icon "button" at bounding box center [136, 140] width 5 height 5
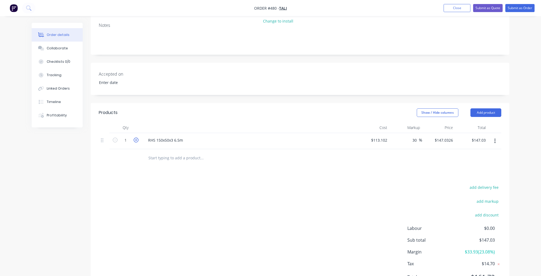
type input "2"
type input "$294.07"
click at [137, 138] on icon "button" at bounding box center [136, 140] width 5 height 5
type input "3"
type input "$441.10"
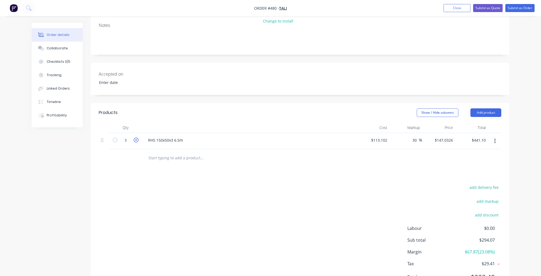
click at [137, 138] on icon "button" at bounding box center [136, 140] width 5 height 5
type input "4"
type input "$588.13"
click at [137, 138] on icon "button" at bounding box center [136, 140] width 5 height 5
type input "5"
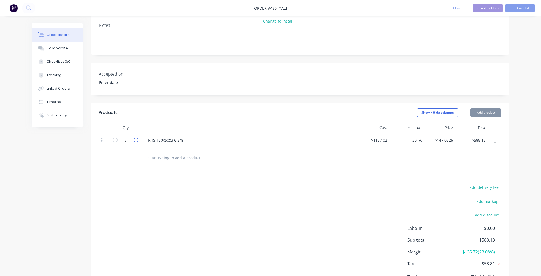
type input "$735.16"
click at [137, 138] on icon "button" at bounding box center [136, 140] width 5 height 5
type input "6"
type input "$882.20"
click at [137, 138] on icon "button" at bounding box center [136, 140] width 5 height 5
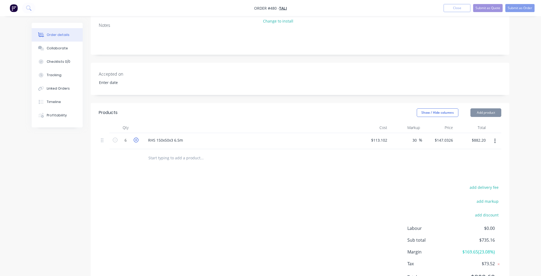
type input "7"
type input "$1,029.23"
click at [137, 138] on icon "button" at bounding box center [136, 140] width 5 height 5
type input "8"
type input "$1,176.26"
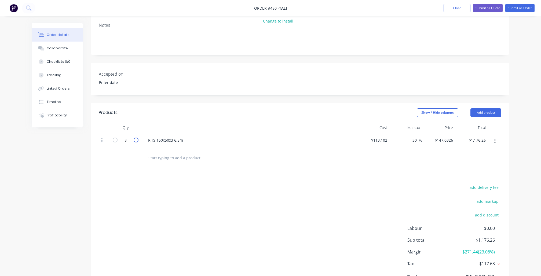
click at [137, 138] on icon "button" at bounding box center [136, 140] width 5 height 5
type input "9"
type input "$1,323.29"
click at [169, 253] on div "add delivery fee add markup add discount Labour $0.00 Sub total $1,323.29 Margi…" at bounding box center [300, 235] width 402 height 103
click at [105, 140] on div at bounding box center [104, 139] width 6 height 7
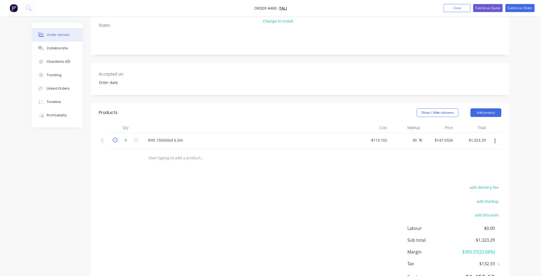
click at [117, 139] on icon "button" at bounding box center [115, 140] width 5 height 5
type input "8"
type input "$1,176.26"
click at [184, 198] on div "add delivery fee add markup add discount Labour $0.00 Sub total $1,176.26 Margi…" at bounding box center [300, 235] width 402 height 103
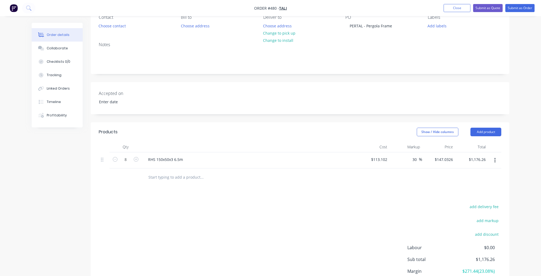
scroll to position [51, 0]
click at [495, 163] on icon "button" at bounding box center [494, 162] width 1 height 6
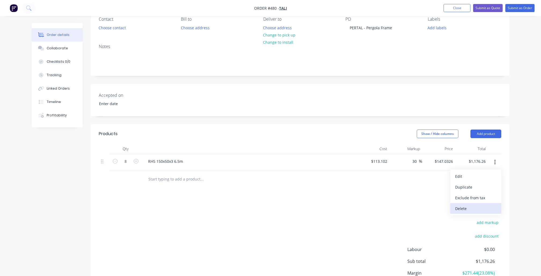
click at [455, 209] on div "Delete" at bounding box center [475, 209] width 41 height 8
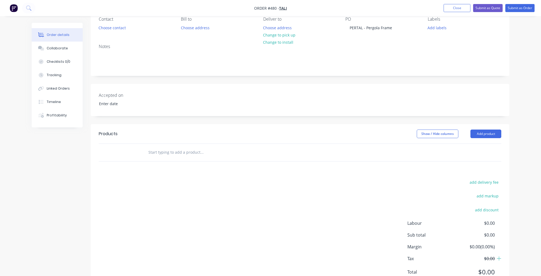
click at [183, 160] on div at bounding box center [238, 152] width 193 height 17
click at [183, 155] on input "text" at bounding box center [201, 152] width 107 height 11
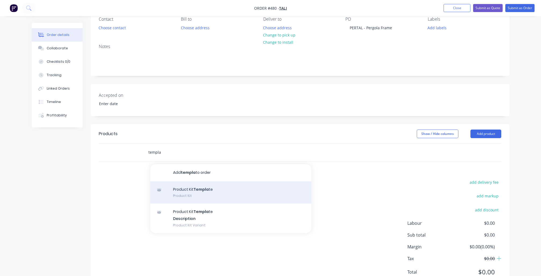
type input "templa"
click at [197, 190] on div "Product Kit Templa te Product Kit" at bounding box center [230, 192] width 161 height 23
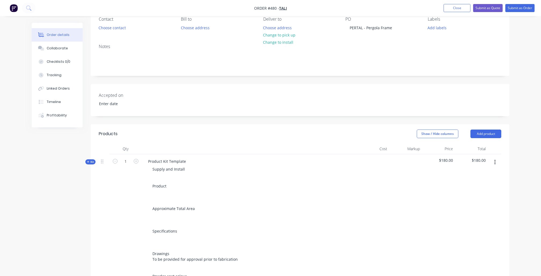
scroll to position [82, 0]
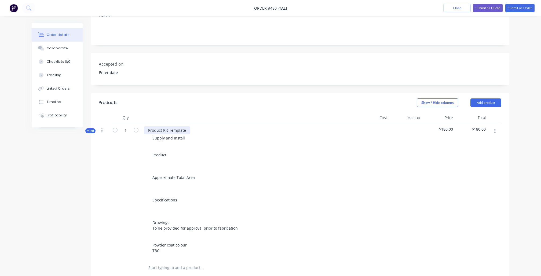
click at [170, 129] on div "Product Kit Template" at bounding box center [167, 130] width 46 height 8
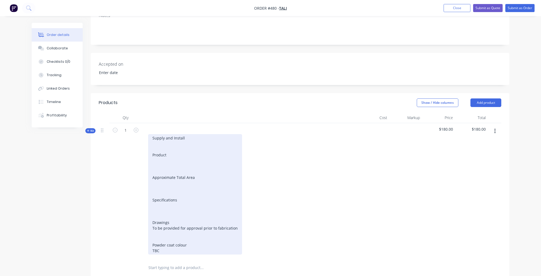
click at [178, 140] on div "Supply and Install Product Approximate Total Area Specifications Drawings To be…" at bounding box center [195, 194] width 94 height 120
click at [162, 156] on div "Supply and Install Product Approximate Total Area Specifications Drawings To be…" at bounding box center [195, 194] width 94 height 120
click at [174, 178] on div "Supply and Install Product Aluminium Pergola Frame Flatpack Approximate Total A…" at bounding box center [195, 194] width 94 height 120
drag, startPoint x: 161, startPoint y: 183, endPoint x: 151, endPoint y: 171, distance: 14.9
click at [151, 171] on div "Supply and Install Product Aluminium Pergola Frame Flatpack Approximate Total A…" at bounding box center [195, 194] width 94 height 120
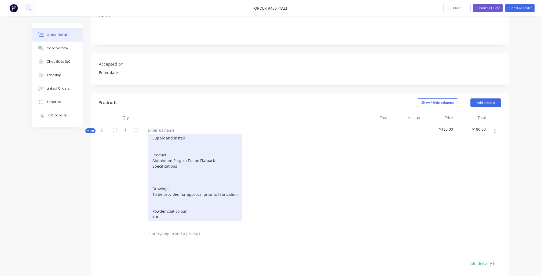
click at [169, 188] on div "Supply and Install Product Aluminium Pergola Frame Flatpack Specifications Draw…" at bounding box center [195, 177] width 94 height 87
click at [171, 165] on div "Supply and Install Product Aluminium Pergola Frame Flatpack Specifications Draw…" at bounding box center [195, 177] width 94 height 87
click at [166, 187] on div "Supply and Install Product Aluminium Pergola Frame Flatpack Specifications Draw…" at bounding box center [195, 177] width 94 height 87
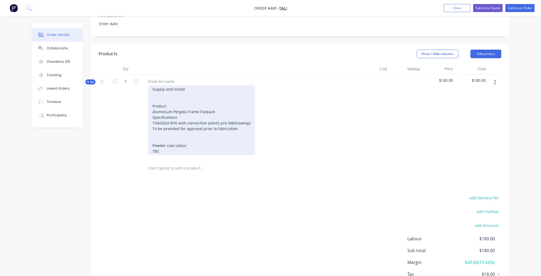
scroll to position [136, 0]
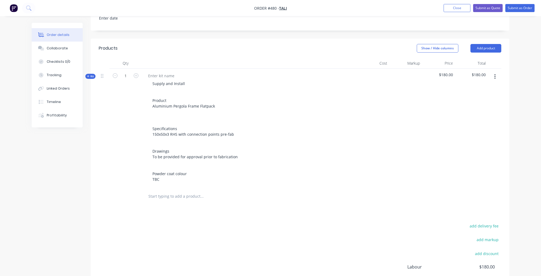
click at [145, 231] on div "add delivery fee add markup add discount Labour $180.00 Sub total $180.00 Margi…" at bounding box center [300, 273] width 402 height 103
click at [91, 78] on div "Qty Cost Markup Price Total Kit 1 Supply and Install Product Aluminium Pergola …" at bounding box center [300, 131] width 418 height 147
click at [91, 75] on span "Kit" at bounding box center [90, 76] width 7 height 4
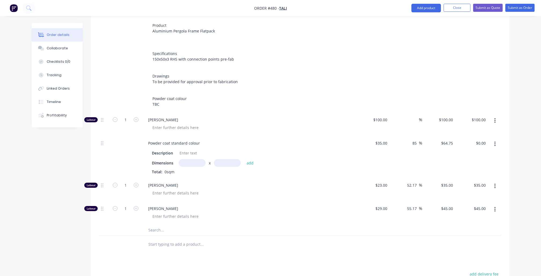
scroll to position [257, 0]
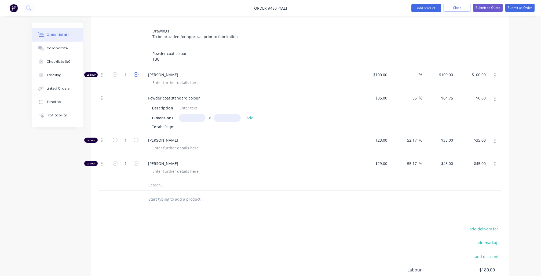
click at [134, 72] on icon "button" at bounding box center [136, 74] width 5 height 5
type input "2"
type input "$200.00"
click at [137, 138] on icon "button" at bounding box center [136, 140] width 5 height 5
type input "2"
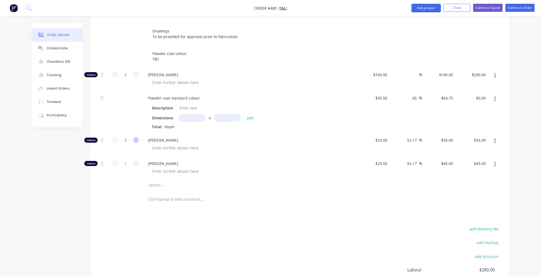
type input "$70.00"
click at [137, 138] on icon "button" at bounding box center [136, 140] width 5 height 5
type input "3"
type input "$105.00"
click at [135, 161] on icon "button" at bounding box center [136, 163] width 5 height 5
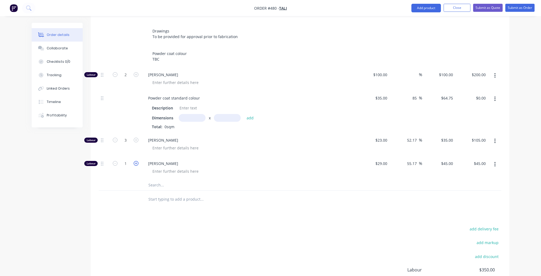
type input "2"
type input "$90.00"
click at [135, 161] on icon "button" at bounding box center [136, 163] width 5 height 5
type input "3"
type input "$135.00"
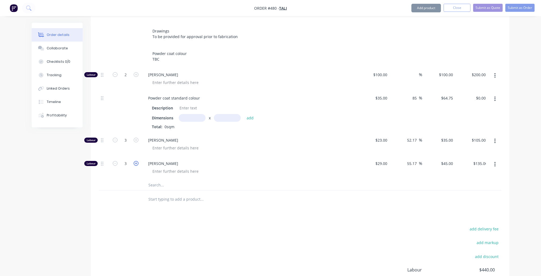
click at [135, 161] on icon "button" at bounding box center [136, 163] width 5 height 5
type input "4"
type input "$180.00"
click at [135, 161] on icon "button" at bounding box center [136, 163] width 5 height 5
type input "5"
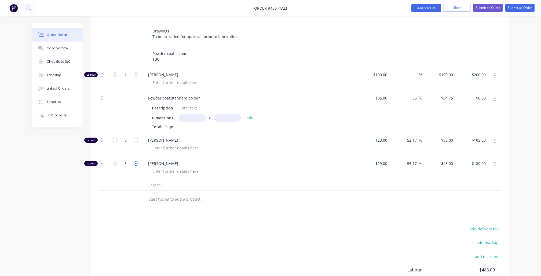
type input "$225.00"
click at [135, 161] on icon "button" at bounding box center [136, 163] width 5 height 5
type input "6"
type input "$270.00"
click at [135, 161] on icon "button" at bounding box center [136, 163] width 5 height 5
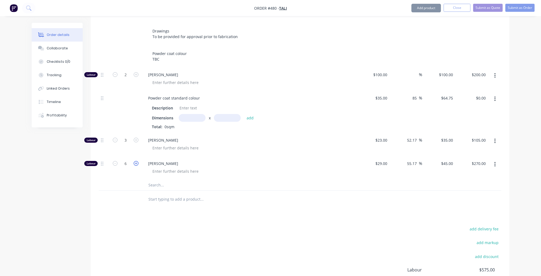
type input "7"
type input "$315.00"
click at [135, 161] on icon "button" at bounding box center [136, 163] width 5 height 5
type input "8"
type input "$360.00"
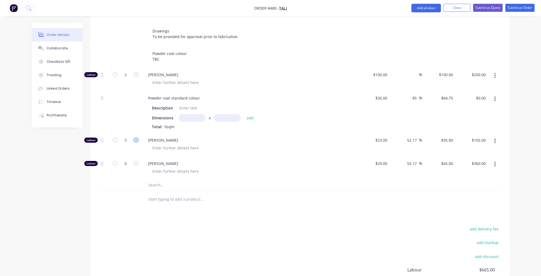
click at [136, 138] on icon "button" at bounding box center [136, 140] width 5 height 5
type input "4"
type input "$140.00"
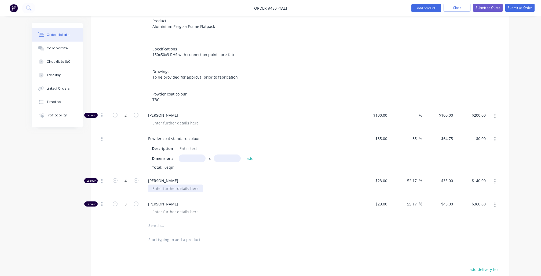
scroll to position [228, 0]
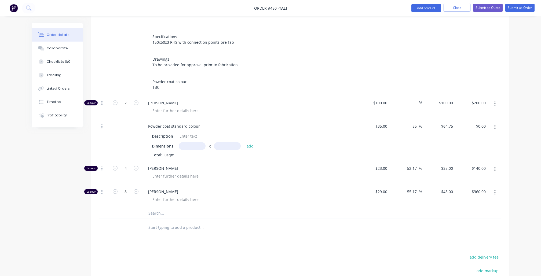
click at [164, 222] on input "text" at bounding box center [201, 227] width 107 height 11
type input "d"
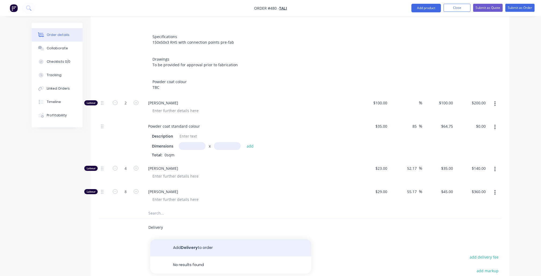
type input "Delivery"
click at [186, 245] on button "Add Delivery to order" at bounding box center [230, 247] width 161 height 17
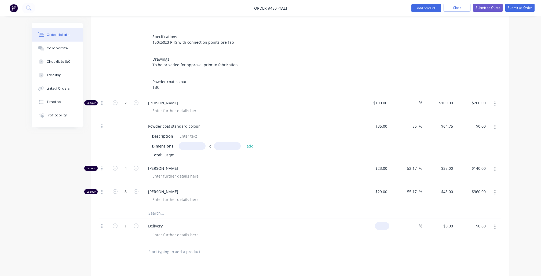
click at [379, 219] on div "$0.00" at bounding box center [372, 231] width 33 height 24
type input "$100.00"
click at [353, 250] on div at bounding box center [300, 251] width 402 height 17
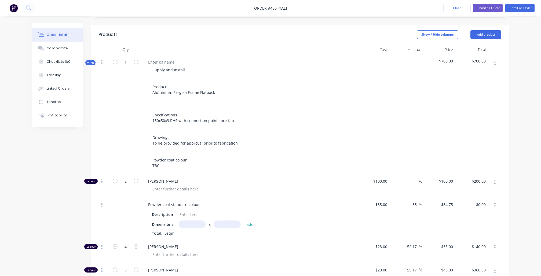
scroll to position [141, 0]
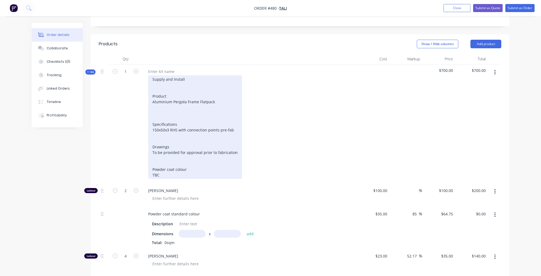
click at [179, 111] on div "Supply and Install Product Aluminium Pergola Frame Flatpack Specifications 150x…" at bounding box center [195, 126] width 94 height 103
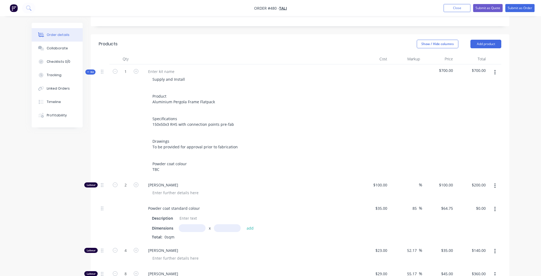
click at [32, 175] on div "Created by [PERSON_NAME] Created [DATE] Required [DATE] Assigned to Add team me…" at bounding box center [270, 180] width 477 height 597
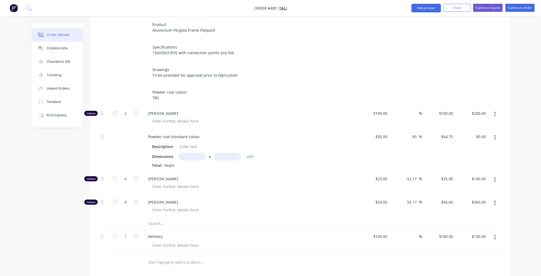
scroll to position [212, 0]
click at [185, 153] on input "text" at bounding box center [192, 157] width 27 height 8
drag, startPoint x: 100, startPoint y: 131, endPoint x: 100, endPoint y: 125, distance: 6.7
click at [100, 129] on div at bounding box center [104, 150] width 11 height 42
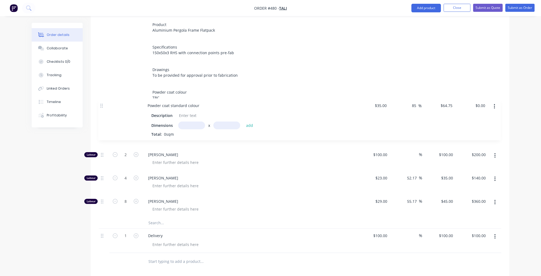
drag, startPoint x: 101, startPoint y: 132, endPoint x: 101, endPoint y: 105, distance: 27.4
click at [101, 106] on div "Labour 2 [PERSON_NAME] $100.00 $100.00 % $100.00 $100.00 $200.00 $200.00 Powder…" at bounding box center [300, 161] width 402 height 111
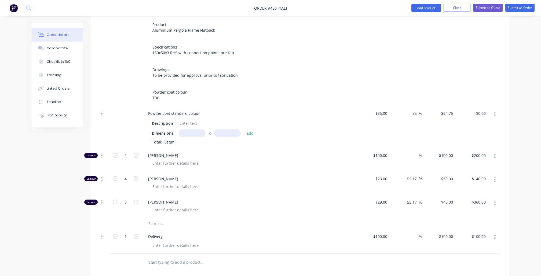
click at [159, 218] on input "text" at bounding box center [201, 223] width 107 height 11
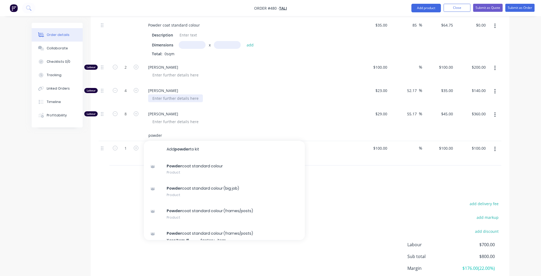
scroll to position [301, 0]
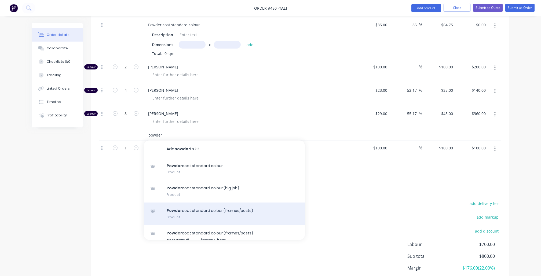
type input "powder"
click at [196, 202] on div "Powder coat standard colour (frames/posts) Product" at bounding box center [224, 213] width 161 height 23
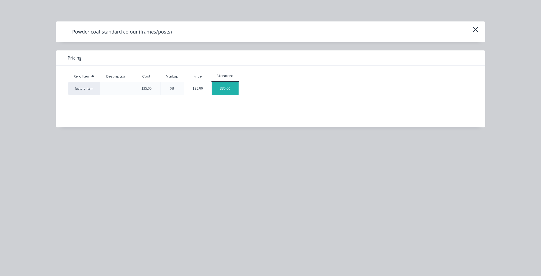
click at [218, 88] on div "$35.00" at bounding box center [225, 88] width 27 height 13
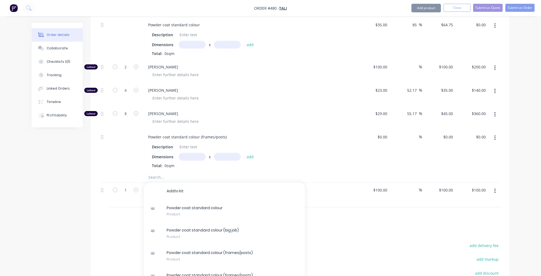
type input "$35.00"
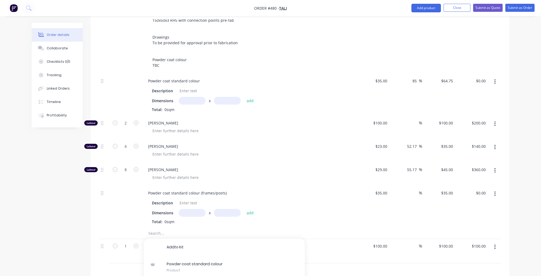
scroll to position [236, 0]
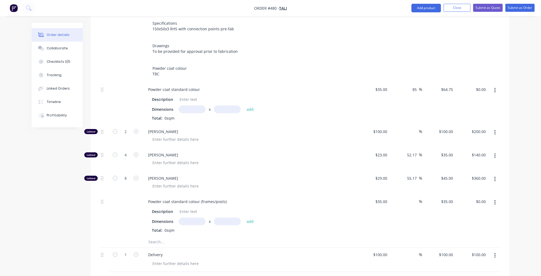
click at [495, 86] on button "button" at bounding box center [494, 91] width 13 height 10
click at [462, 122] on div "Delete" at bounding box center [475, 126] width 41 height 8
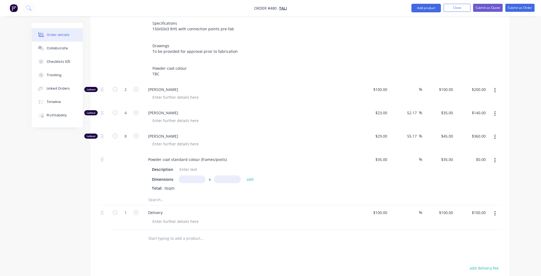
click at [191, 175] on input "text" at bounding box center [192, 179] width 27 height 8
type input "4m"
type input "3.5"
click at [250, 175] on button "add" at bounding box center [250, 178] width 13 height 7
type input "$490.00"
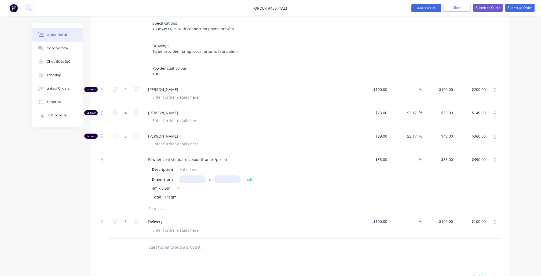
click at [192, 175] on input "text" at bounding box center [192, 179] width 27 height 8
type input "4m"
type input "3.5"
click at [250, 175] on button "add" at bounding box center [250, 178] width 13 height 7
type input "$980.00"
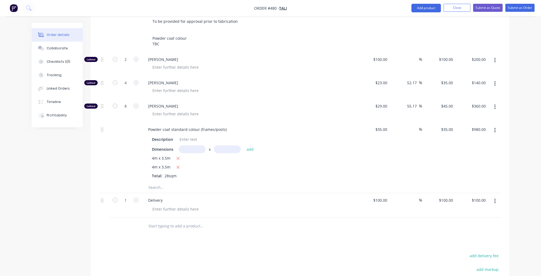
scroll to position [245, 0]
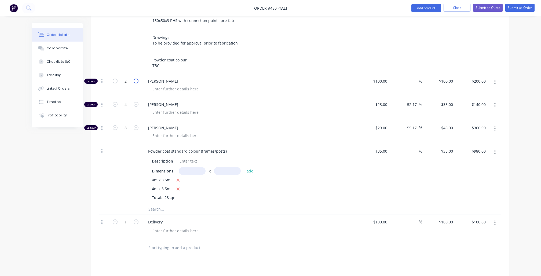
click at [136, 79] on icon "button" at bounding box center [136, 81] width 5 height 5
type input "3"
type input "$300.00"
click at [135, 102] on icon "button" at bounding box center [136, 104] width 5 height 5
type input "5"
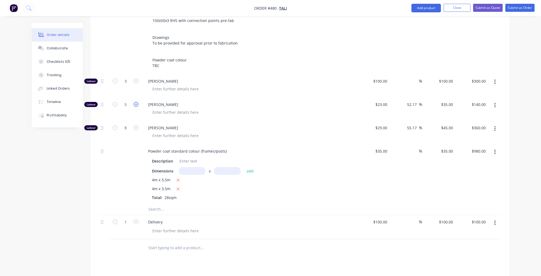
type input "$175.00"
click at [135, 102] on icon "button" at bounding box center [136, 104] width 5 height 5
type input "6"
type input "$210.00"
click at [135, 102] on icon "button" at bounding box center [136, 104] width 5 height 5
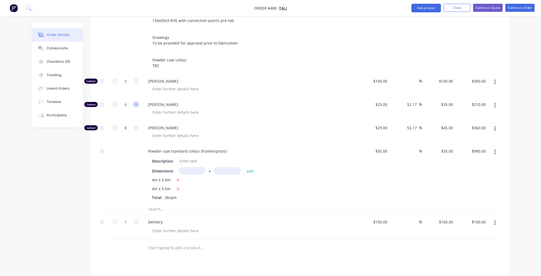
type input "7"
type input "$245.00"
click at [135, 102] on icon "button" at bounding box center [136, 104] width 5 height 5
type input "8"
type input "$280.00"
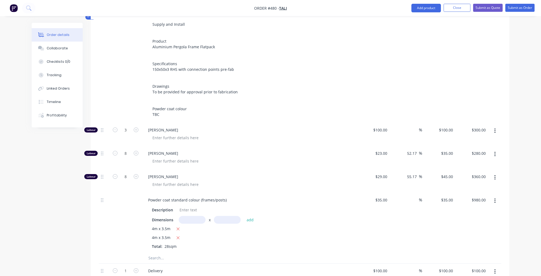
scroll to position [157, 0]
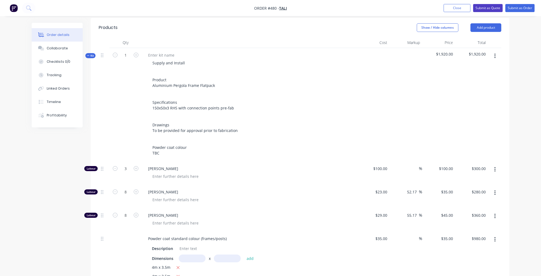
click at [493, 10] on button "Submit as Quote" at bounding box center [487, 8] width 29 height 8
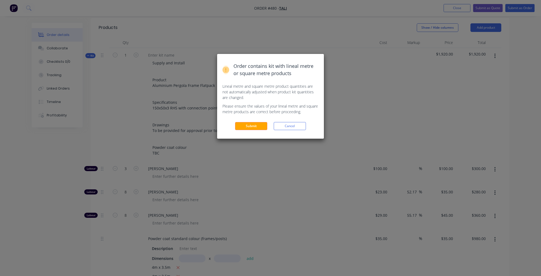
click at [269, 125] on div "Submit Cancel" at bounding box center [270, 126] width 96 height 8
click at [255, 125] on button "Submit" at bounding box center [251, 126] width 32 height 8
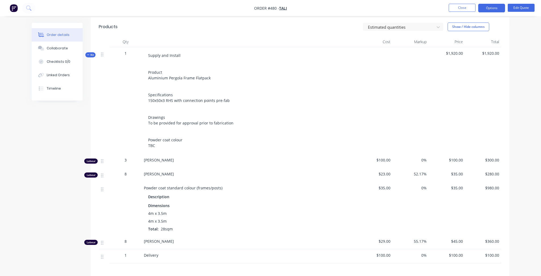
click at [489, 11] on button "Options" at bounding box center [491, 8] width 27 height 9
click at [480, 30] on div "Quote" at bounding box center [474, 33] width 49 height 8
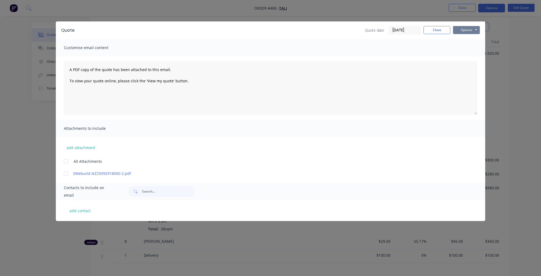
click at [466, 30] on button "Options" at bounding box center [466, 30] width 27 height 8
click at [466, 38] on button "Preview" at bounding box center [470, 39] width 34 height 9
click at [66, 172] on div at bounding box center [66, 173] width 11 height 11
click at [65, 172] on div at bounding box center [66, 173] width 11 height 11
click at [458, 28] on button "Options" at bounding box center [466, 30] width 27 height 8
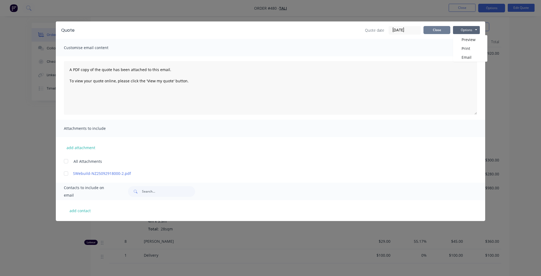
click at [439, 31] on button "Close" at bounding box center [436, 30] width 27 height 8
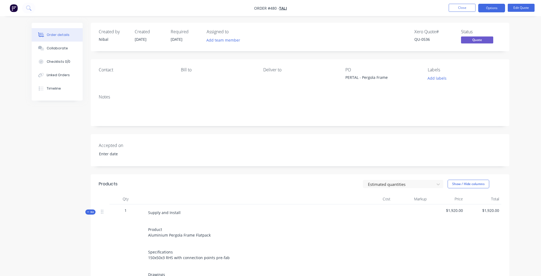
scroll to position [0, 0]
click at [281, 8] on span "Tali" at bounding box center [283, 8] width 8 height 5
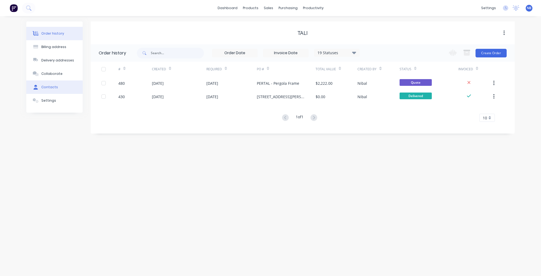
click at [57, 93] on button "Contacts" at bounding box center [54, 86] width 56 height 13
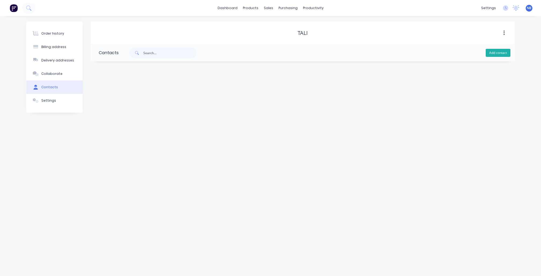
click at [504, 55] on button "Add contact" at bounding box center [497, 53] width 25 height 8
select select "AU"
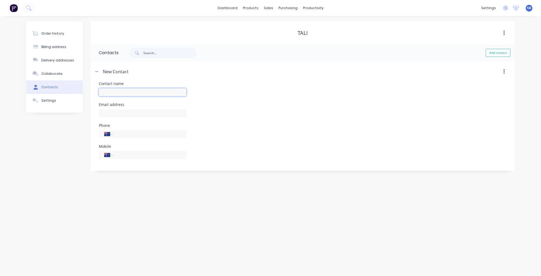
paste input "[EMAIL_ADDRESS][DOMAIN_NAME]"
type input "Tali"
select select "AU"
click at [146, 121] on div at bounding box center [143, 116] width 88 height 16
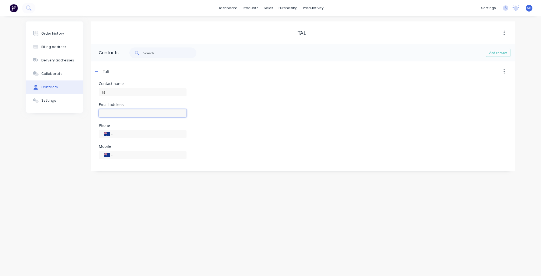
paste input "[EMAIL_ADDRESS][DOMAIN_NAME]"
type input "[EMAIL_ADDRESS][DOMAIN_NAME]"
click at [40, 166] on div "Order history Billing address Delivery addresses Collaborate Contacts Settings" at bounding box center [54, 95] width 56 height 149
click at [52, 70] on button "Collaborate" at bounding box center [54, 73] width 56 height 13
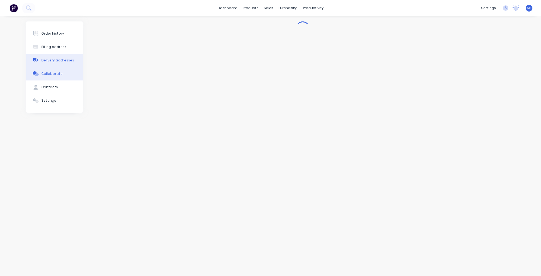
click at [52, 67] on button "Delivery addresses" at bounding box center [54, 60] width 56 height 13
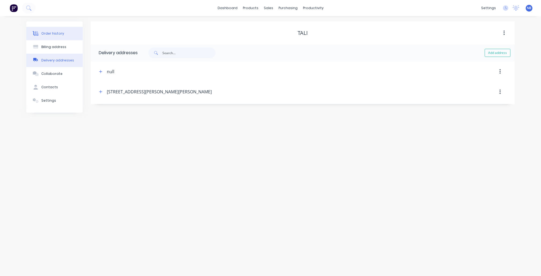
click at [52, 32] on div "Order history" at bounding box center [52, 33] width 23 height 5
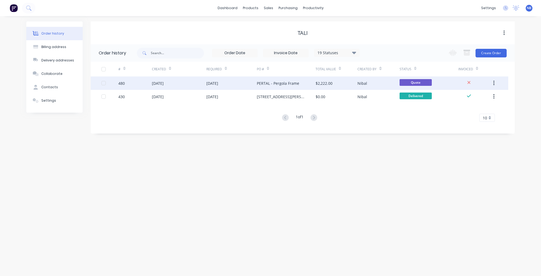
click at [189, 80] on div "[DATE]" at bounding box center [179, 82] width 54 height 13
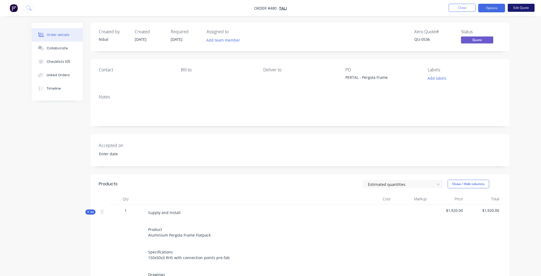
click at [515, 8] on button "Edit Quote" at bounding box center [520, 8] width 27 height 8
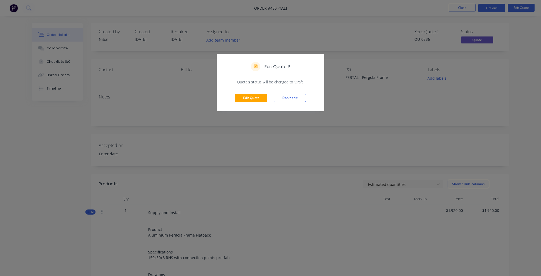
click at [265, 92] on div "Edit Quote Don't edit" at bounding box center [270, 98] width 107 height 26
click at [261, 95] on button "Edit Quote" at bounding box center [251, 98] width 32 height 8
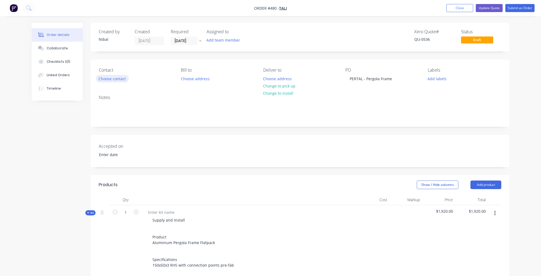
click at [113, 78] on button "Choose contact" at bounding box center [112, 78] width 33 height 7
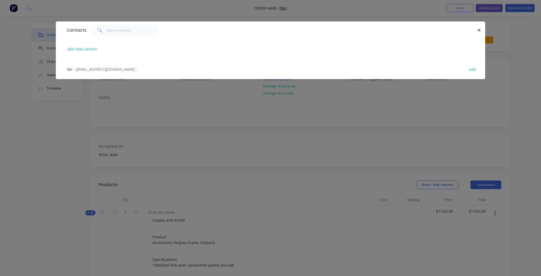
click at [107, 67] on span "- [EMAIL_ADDRESS][DOMAIN_NAME] -" at bounding box center [105, 69] width 64 height 5
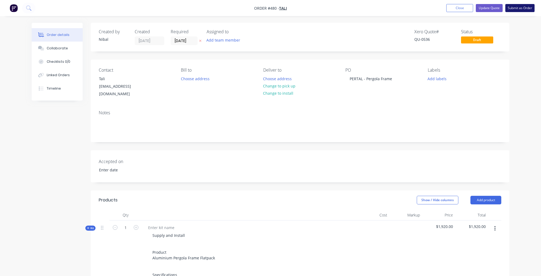
click at [510, 9] on button "Submit as Order" at bounding box center [519, 8] width 29 height 8
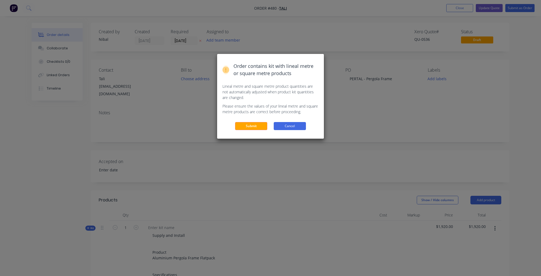
click at [303, 126] on button "Cancel" at bounding box center [289, 126] width 32 height 8
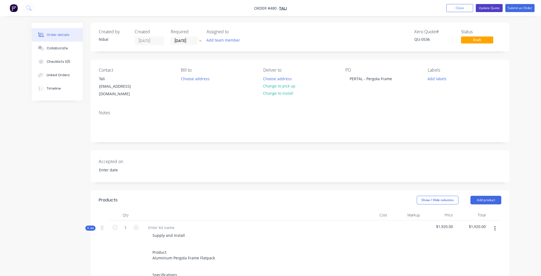
click at [486, 9] on button "Update Quote" at bounding box center [488, 8] width 27 height 8
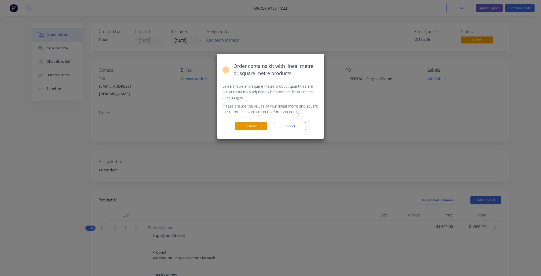
click at [241, 128] on button "Submit" at bounding box center [251, 126] width 32 height 8
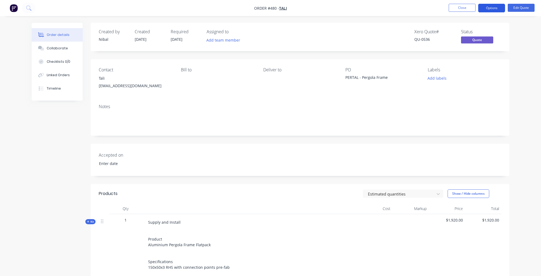
click at [484, 9] on button "Options" at bounding box center [491, 8] width 27 height 9
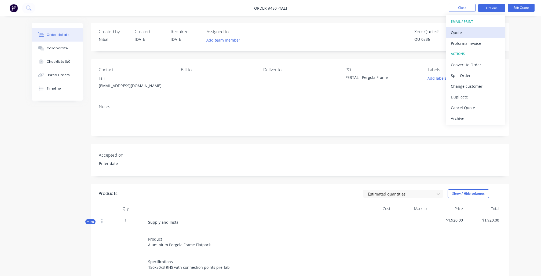
click at [478, 36] on div "Quote" at bounding box center [474, 33] width 49 height 8
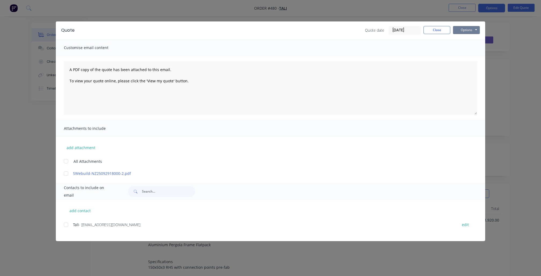
click at [469, 31] on button "Options" at bounding box center [466, 30] width 27 height 8
click at [467, 42] on button "Preview" at bounding box center [470, 39] width 34 height 9
click at [63, 222] on div "add contact [PERSON_NAME] - [EMAIL_ADDRESS][DOMAIN_NAME] edit" at bounding box center [270, 220] width 429 height 41
click at [69, 222] on div at bounding box center [66, 224] width 11 height 11
click at [467, 30] on button "Options" at bounding box center [466, 30] width 27 height 8
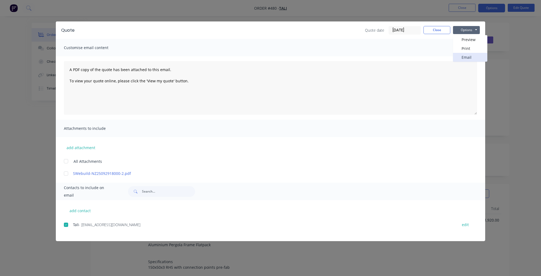
click at [466, 57] on button "Email" at bounding box center [470, 57] width 34 height 9
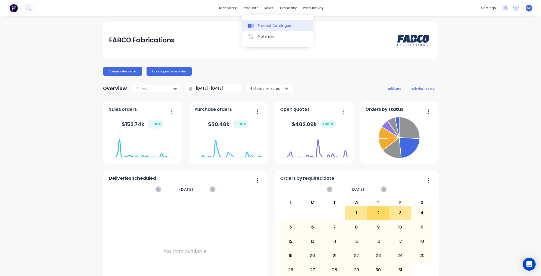
click at [263, 30] on link "Product Catalogue" at bounding box center [277, 25] width 71 height 11
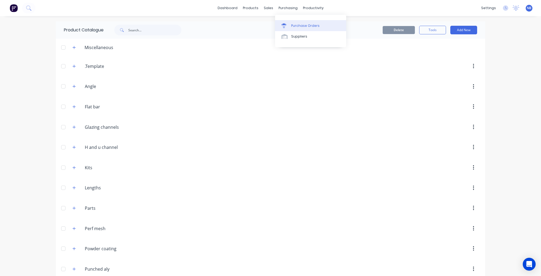
click at [293, 26] on div "Purchase Orders" at bounding box center [305, 25] width 28 height 5
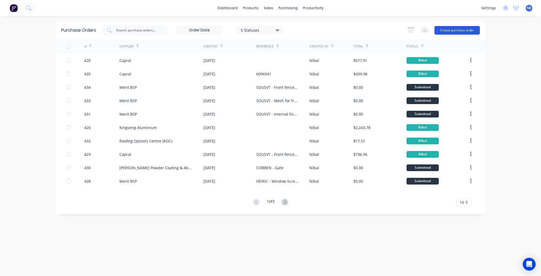
click at [449, 28] on button "Create purchase order" at bounding box center [456, 30] width 45 height 9
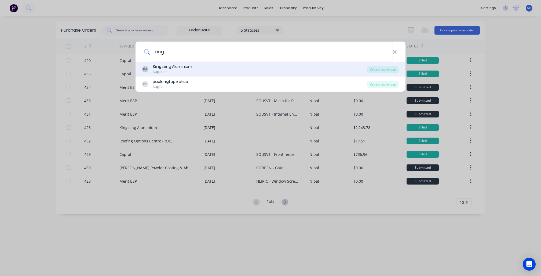
type input "king"
click at [222, 71] on div "KA King seng Aluminium Supplier" at bounding box center [254, 69] width 225 height 10
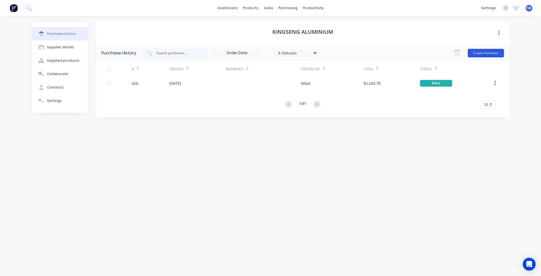
click at [484, 54] on button "Create Purchase" at bounding box center [485, 53] width 36 height 9
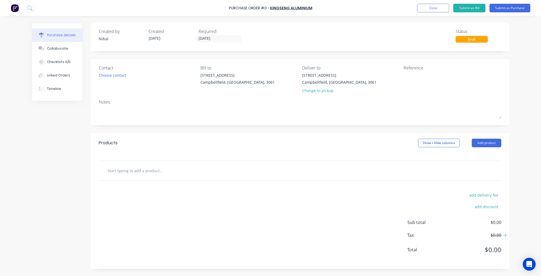
click at [119, 80] on div "Contact Choose contact" at bounding box center [148, 80] width 98 height 31
click at [118, 76] on div "Choose contact" at bounding box center [112, 75] width 27 height 6
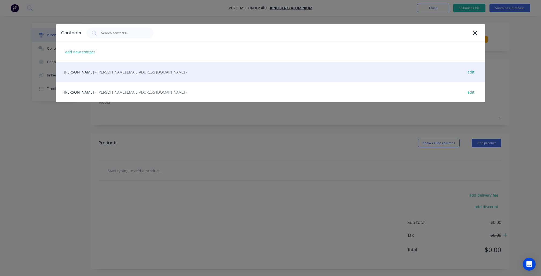
click at [116, 72] on span "- janice@kingsengaluminium.com.au -" at bounding box center [141, 72] width 92 height 6
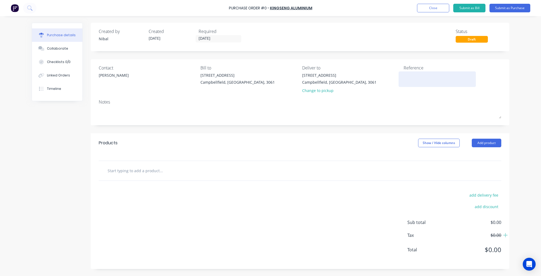
click at [416, 81] on textarea at bounding box center [436, 78] width 67 height 12
click at [192, 171] on input "text" at bounding box center [160, 170] width 107 height 11
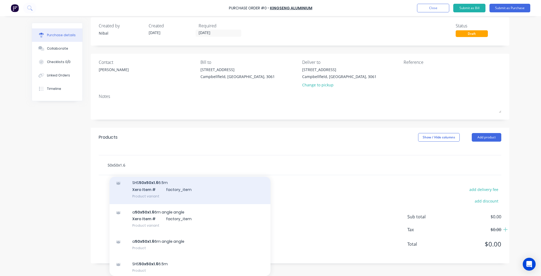
scroll to position [5, 0]
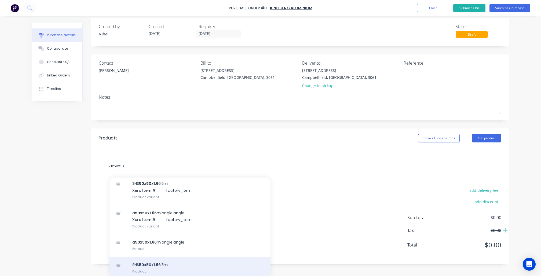
type input "50x50x1.6"
click at [187, 259] on div "SHS 50x50x1.6 6.5m Product" at bounding box center [189, 268] width 161 height 23
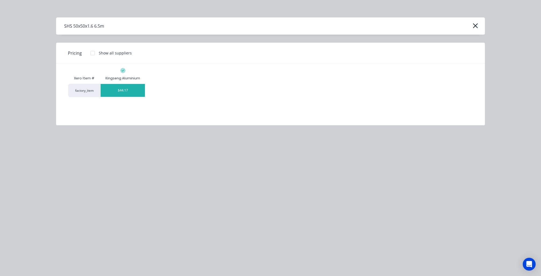
click at [135, 92] on div "$44.17" at bounding box center [123, 90] width 44 height 13
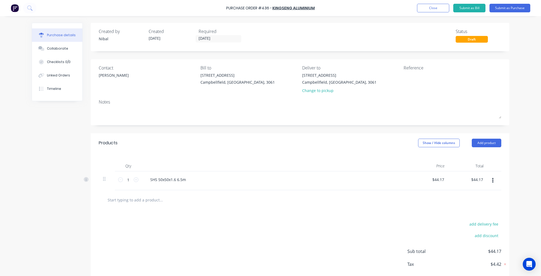
click at [130, 201] on input "text" at bounding box center [160, 199] width 107 height 11
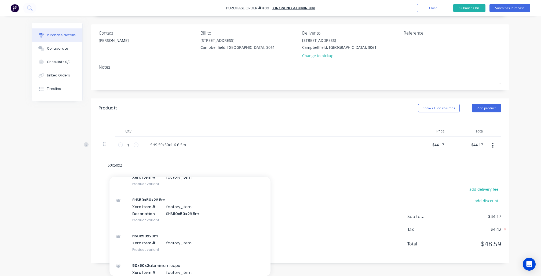
scroll to position [73, 0]
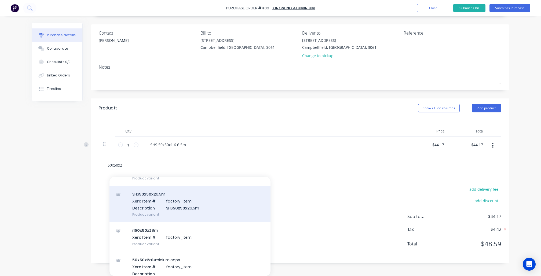
type input "50x50x2"
click at [171, 199] on div "SHS 50x50x2 6.5m Xero Item # factory_item Description SHS 50x50x2 6.5m Product …" at bounding box center [189, 204] width 161 height 36
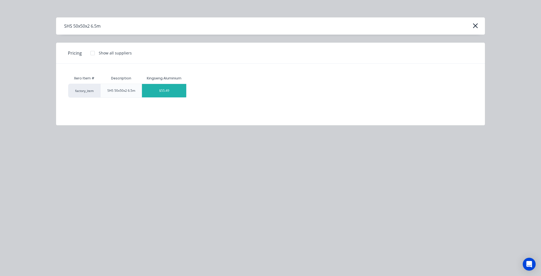
click at [167, 87] on div "$55.49" at bounding box center [164, 90] width 44 height 13
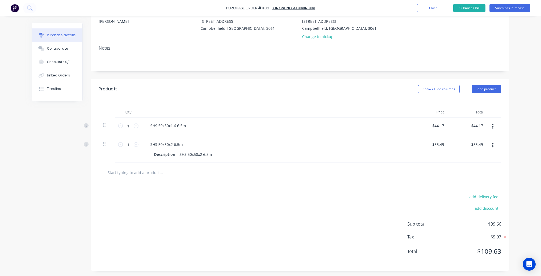
scroll to position [55, 0]
click at [149, 176] on input "text" at bounding box center [160, 172] width 107 height 11
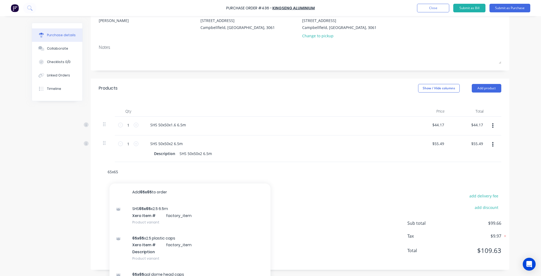
scroll to position [62, 0]
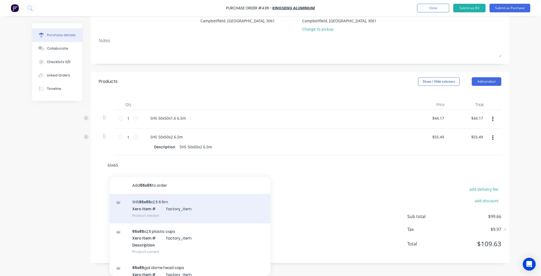
type input "65x65"
click at [173, 206] on div "SHS 65x65 x2.5 6.5m Xero Item # factory_item Product variant" at bounding box center [189, 208] width 161 height 29
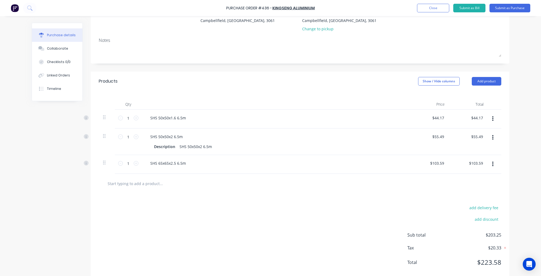
scroll to position [69, 0]
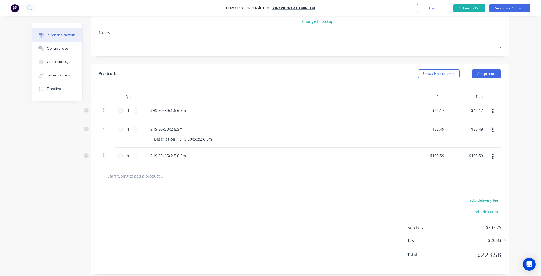
click at [143, 179] on input "text" at bounding box center [160, 176] width 107 height 11
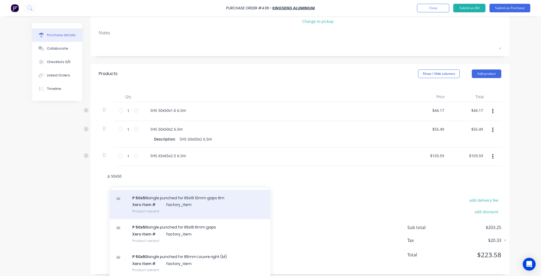
scroll to position [46, 0]
type input "p 50x50"
click at [174, 201] on div "P 50x50 single punched for 65x16 10mm gaps 6m Xero Item # factory_item Product …" at bounding box center [189, 202] width 161 height 29
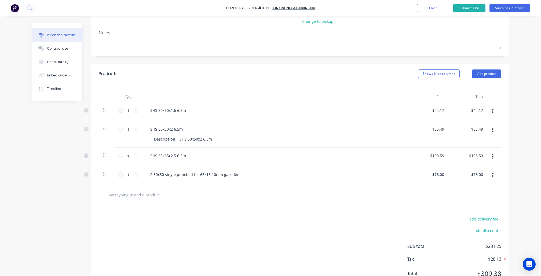
click at [153, 197] on input "text" at bounding box center [160, 194] width 107 height 11
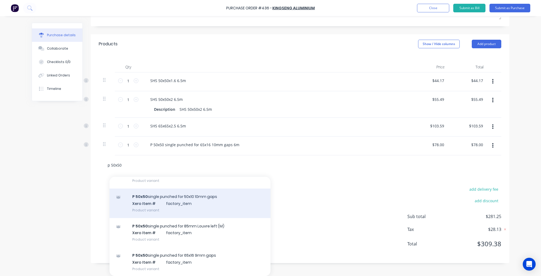
scroll to position [300, 0]
type input "p 50x50"
click at [179, 193] on div "P 50x50 single punched for 50x10 10mm gaps Xero Item # factory_item Product var…" at bounding box center [189, 202] width 161 height 29
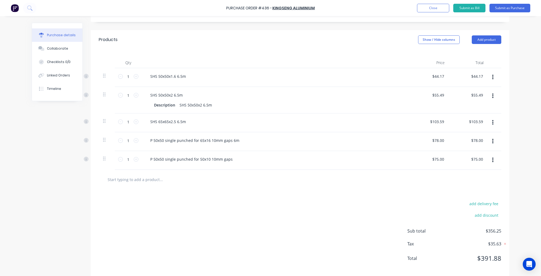
click at [144, 181] on input "text" at bounding box center [160, 179] width 107 height 11
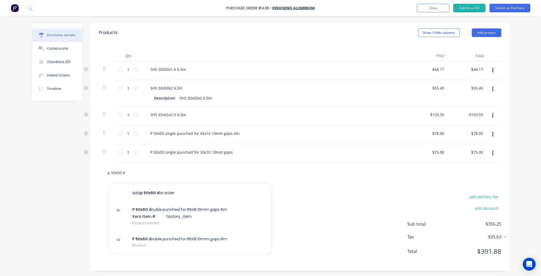
scroll to position [116, 0]
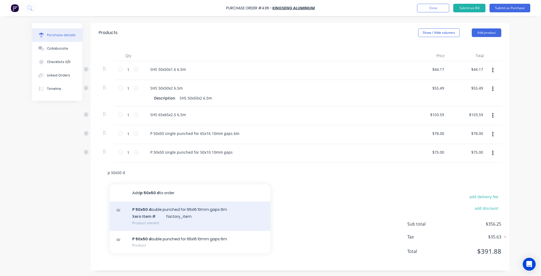
type input "p 50x50 d"
click at [165, 220] on div "P 50x50 d ouble punched for 65x16 10mm gaps 6m Xero Item # factory_item Product…" at bounding box center [189, 215] width 161 height 29
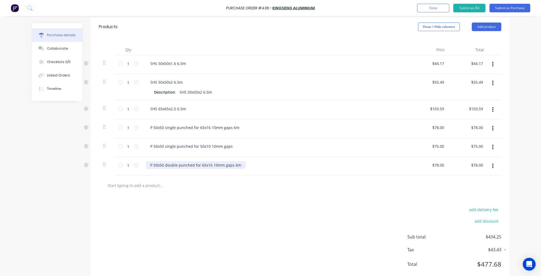
click at [209, 169] on div "P 50x50 double punched for 65x16 10mm gaps 6m" at bounding box center [195, 165] width 99 height 8
click at [494, 171] on button "button" at bounding box center [492, 166] width 13 height 10
click at [475, 218] on button "Delete" at bounding box center [476, 212] width 46 height 11
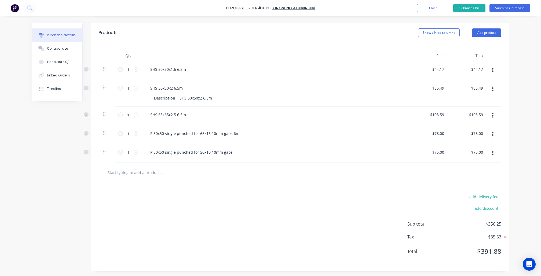
click at [153, 171] on input "text" at bounding box center [160, 172] width 107 height 11
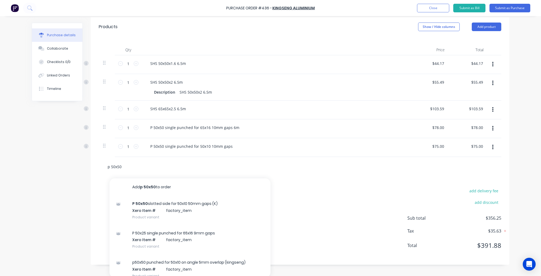
type input "p 50x50 d"
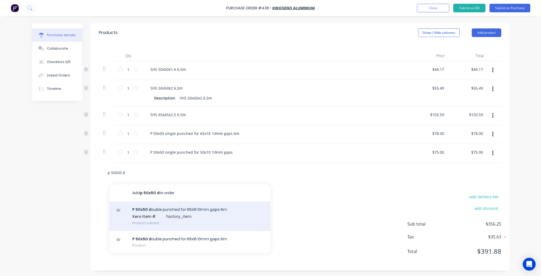
scroll to position [0, 0]
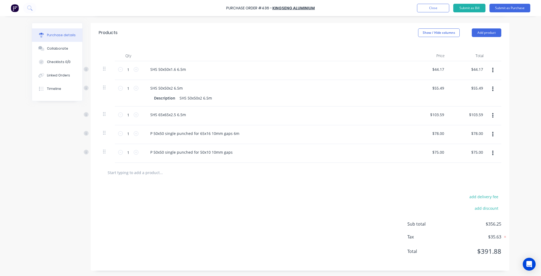
click at [55, 205] on div "Created by Nibal Created 08/10/25 Required 08/10/25 Status Draft Contact Janice…" at bounding box center [270, 92] width 477 height 358
click at [428, 9] on button "Close" at bounding box center [433, 8] width 32 height 9
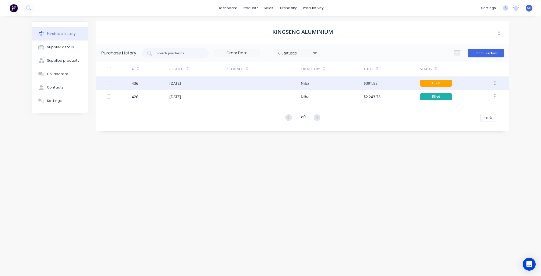
click at [289, 87] on div at bounding box center [262, 82] width 75 height 13
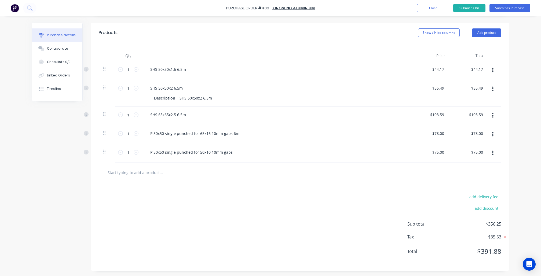
scroll to position [116, 0]
click at [147, 177] on input "text" at bounding box center [160, 172] width 107 height 11
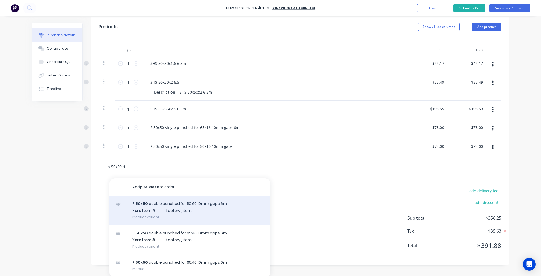
type input "p 50x50 d"
click at [138, 210] on div "P 50x50 d ouble punched for 50x10 10mm gaps 6m Xero Item # factory_item Product…" at bounding box center [189, 209] width 161 height 29
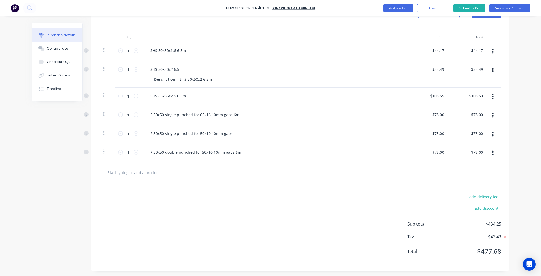
scroll to position [137, 0]
click at [135, 174] on input "text" at bounding box center [160, 172] width 107 height 11
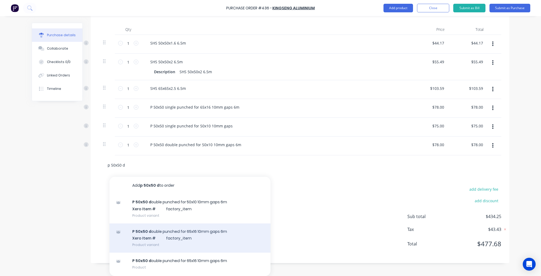
type input "p 50x50 d"
click at [173, 240] on div "P 50x50 d ouble punched for 65x16 10mm gaps 6m Xero Item # factory_item Product…" at bounding box center [189, 237] width 161 height 29
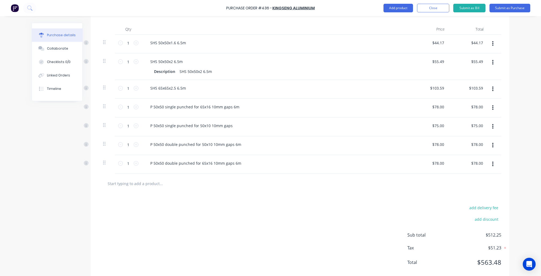
click at [494, 169] on button "button" at bounding box center [492, 164] width 13 height 10
click at [461, 216] on button "Delete" at bounding box center [476, 210] width 46 height 11
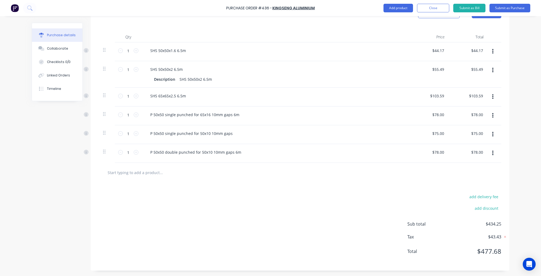
click at [148, 173] on input "text" at bounding box center [160, 172] width 107 height 11
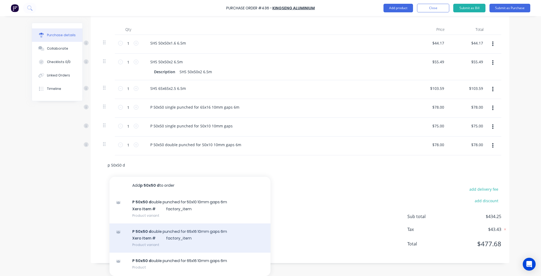
type input "p 50x50 d"
click at [179, 241] on div "P 50x50 d ouble punched for 65x16 10mm gaps 6m Xero Item # factory_item Product…" at bounding box center [189, 237] width 161 height 29
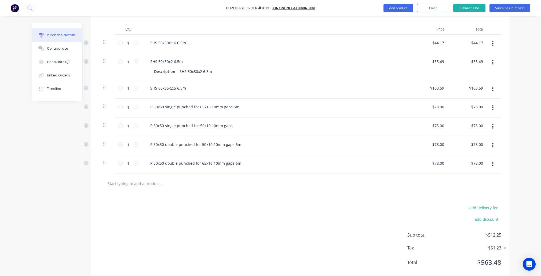
click at [490, 169] on button "button" at bounding box center [492, 164] width 13 height 10
click at [475, 216] on button "Delete" at bounding box center [476, 210] width 46 height 11
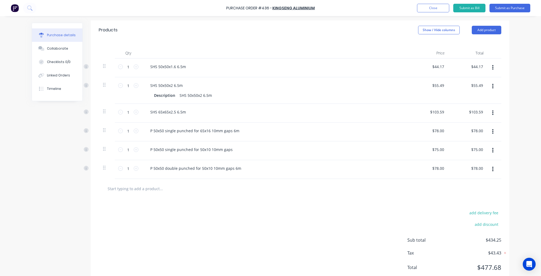
scroll to position [108, 0]
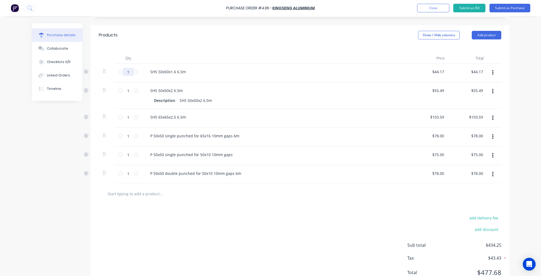
click at [130, 72] on input "1" at bounding box center [128, 72] width 11 height 8
type input "16"
type input "$706.72"
type input "16"
click at [131, 90] on input "1" at bounding box center [128, 91] width 11 height 8
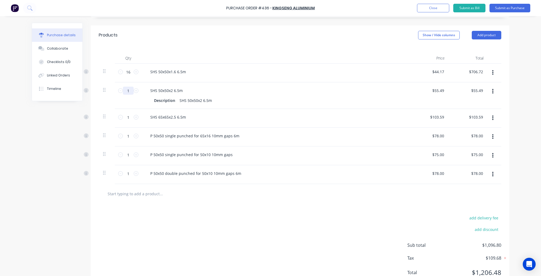
type input "16"
type input "$887.84"
type input "16"
click at [130, 119] on input "1" at bounding box center [128, 117] width 11 height 8
type input "4"
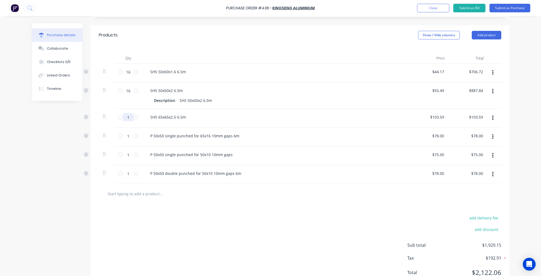
type input "$414.36"
type input "4"
click at [138, 138] on icon at bounding box center [136, 136] width 5 height 5
type input "$156.00"
type input "2"
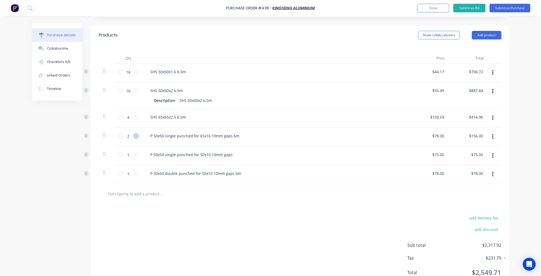
click at [138, 138] on icon at bounding box center [136, 136] width 5 height 5
type input "$234.00"
type input "3"
click at [138, 138] on icon at bounding box center [136, 136] width 5 height 5
type input "$312.00"
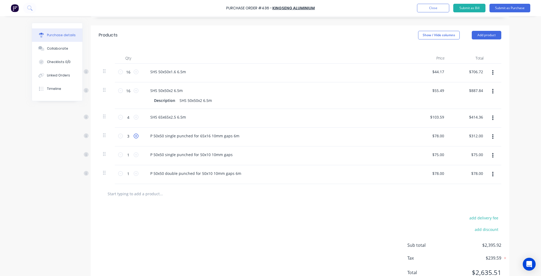
type input "4"
click at [137, 138] on icon at bounding box center [136, 136] width 5 height 5
type input "$390.00"
type input "5"
click at [137, 138] on icon at bounding box center [136, 136] width 5 height 5
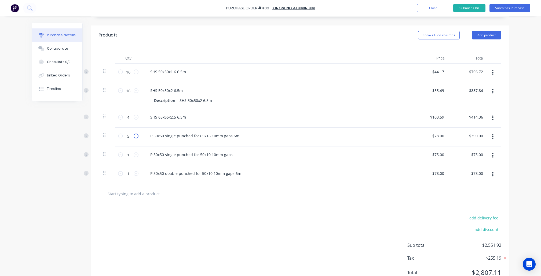
type input "$468.00"
type input "6"
click at [138, 157] on icon at bounding box center [136, 154] width 5 height 5
type input "$150.00"
type input "2"
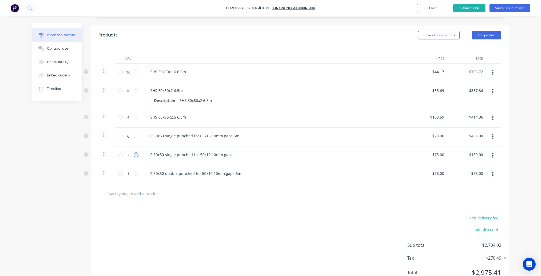
click at [138, 157] on icon at bounding box center [136, 154] width 5 height 5
type input "$225.00"
type input "3"
click at [138, 157] on icon at bounding box center [136, 154] width 5 height 5
type input "$300.00"
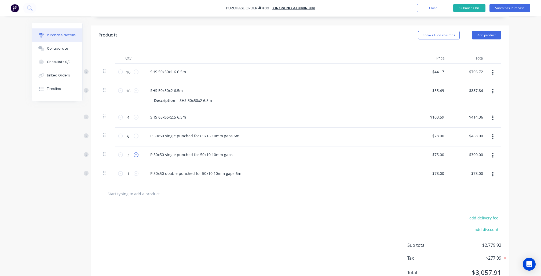
type input "4"
click at [138, 157] on icon at bounding box center [136, 154] width 5 height 5
type input "$375.00"
type input "5"
click at [138, 157] on icon at bounding box center [136, 154] width 5 height 5
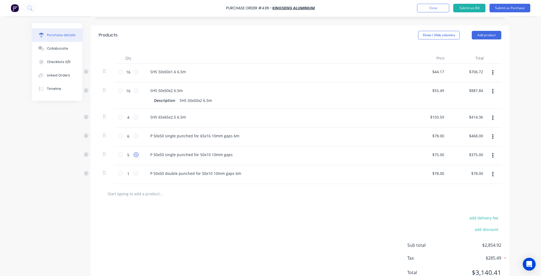
type input "$450.00"
type input "6"
click at [138, 157] on icon at bounding box center [136, 154] width 5 height 5
type input "$525.00"
type input "7"
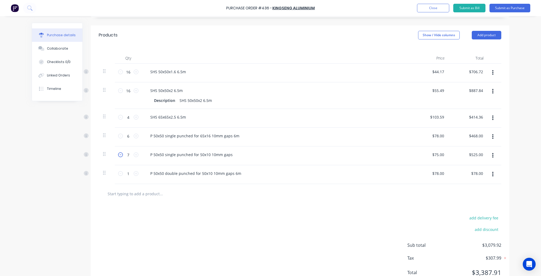
click at [119, 157] on icon at bounding box center [120, 154] width 5 height 5
type input "$450.00"
type input "6"
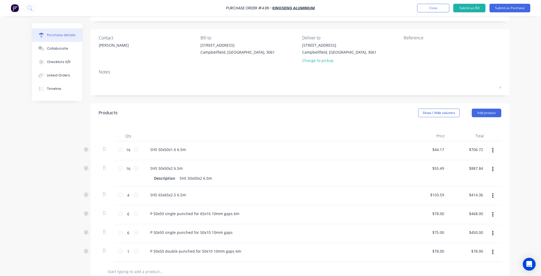
scroll to position [11, 0]
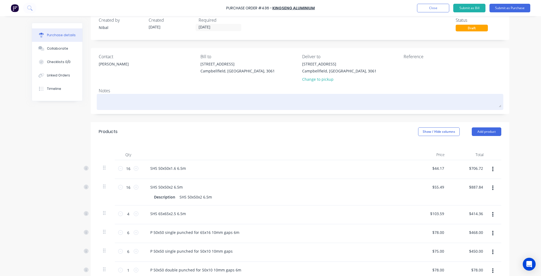
click at [253, 104] on textarea at bounding box center [300, 101] width 402 height 12
type textarea "x"
type textarea "D"
type textarea "x"
type textarea "De"
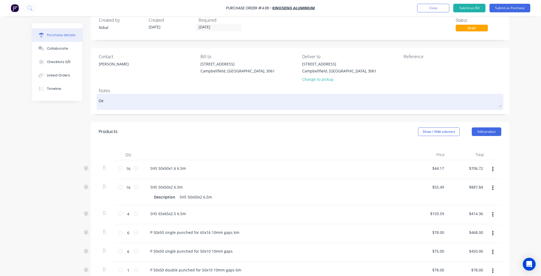
type textarea "x"
type textarea "Del"
type textarea "x"
type textarea "Deli"
type textarea "x"
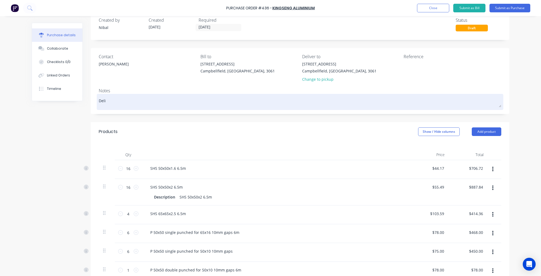
type textarea "Deliv"
type textarea "x"
type textarea "Delive"
type textarea "x"
type textarea "Deliver"
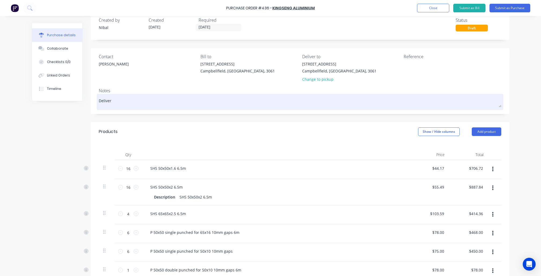
type textarea "x"
type textarea "Delivery"
type textarea "x"
type textarea "Deliver"
type textarea "x"
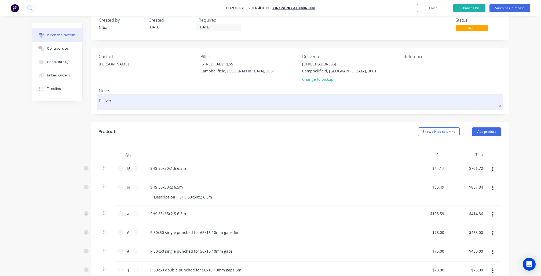
type textarea "Delive"
type textarea "x"
type textarea "Deliv"
type textarea "x"
type textarea "Deli"
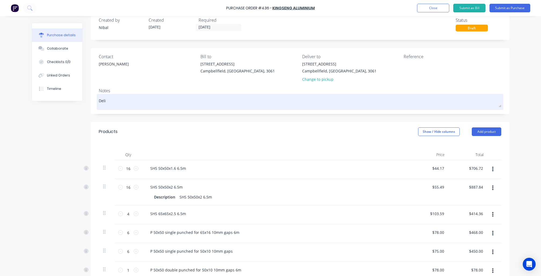
type textarea "x"
type textarea "Del"
type textarea "x"
type textarea "De"
type textarea "x"
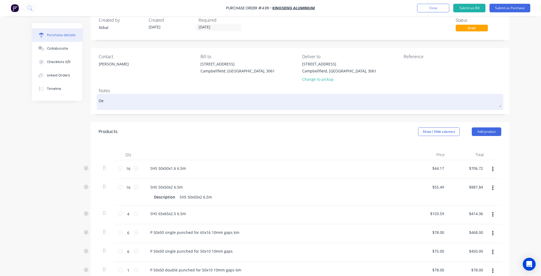
type textarea "D"
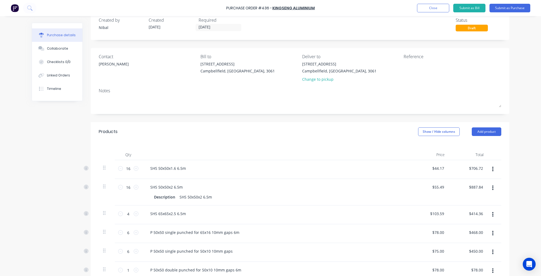
click at [74, 131] on div "Created by Nibal Created 08/10/25 Required 08/10/25 Status Draft Contact Janice…" at bounding box center [270, 200] width 477 height 377
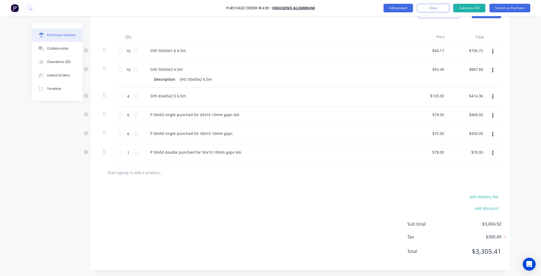
scroll to position [137, 0]
click at [140, 171] on input "text" at bounding box center [160, 172] width 107 height 11
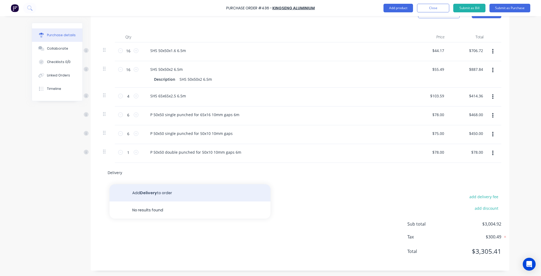
type input "Delivery"
click at [165, 195] on button "Add Delivery to order" at bounding box center [189, 192] width 161 height 17
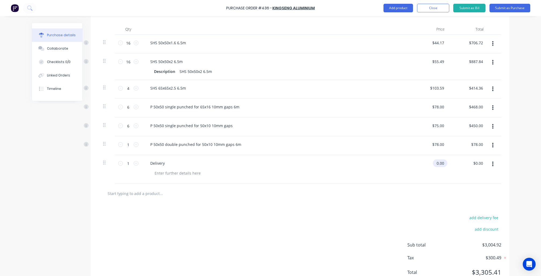
click at [438, 167] on input "0.00" at bounding box center [438, 163] width 12 height 8
type input "$60.00"
click at [298, 233] on div "add delivery fee add discount Sub total $3,004.92 Tax $300.49 Total $3,305.41" at bounding box center [300, 247] width 418 height 88
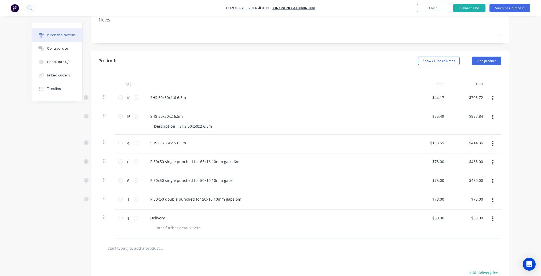
scroll to position [72, 0]
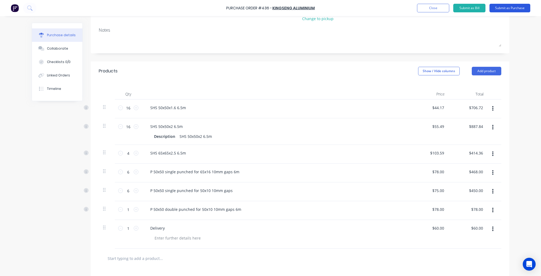
click at [505, 8] on button "Submit as Purchase" at bounding box center [509, 8] width 41 height 9
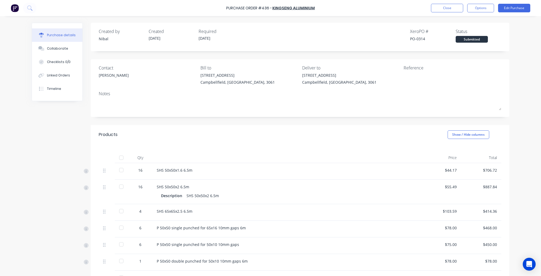
scroll to position [0, 0]
click at [480, 7] on button "Options" at bounding box center [480, 8] width 27 height 9
click at [470, 22] on div "Print / Email" at bounding box center [467, 22] width 41 height 8
click at [462, 45] on div "Without pricing" at bounding box center [467, 43] width 41 height 8
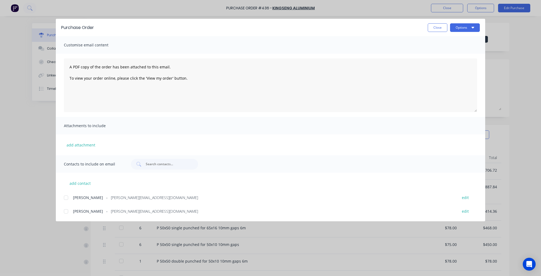
click at [68, 197] on div at bounding box center [66, 197] width 11 height 11
click at [455, 25] on button "Options" at bounding box center [465, 27] width 30 height 9
click at [452, 41] on div "Preview" at bounding box center [453, 41] width 41 height 8
click at [435, 29] on button "Close" at bounding box center [437, 27] width 20 height 9
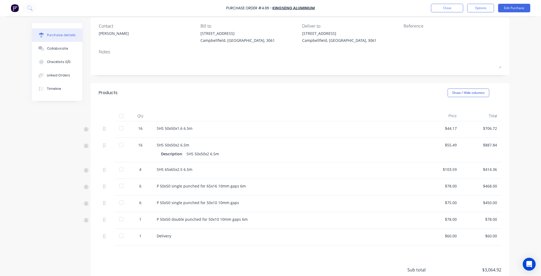
scroll to position [45, 0]
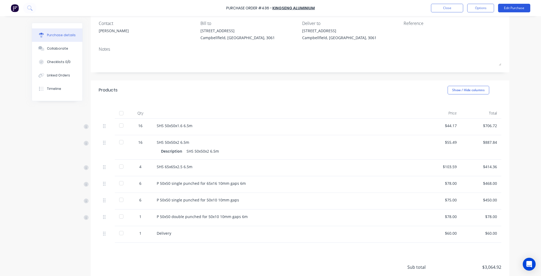
click at [503, 4] on button "Edit Purchase" at bounding box center [514, 8] width 32 height 9
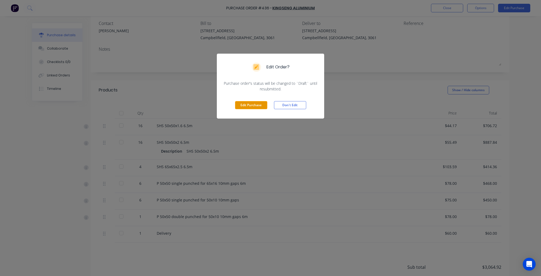
click at [261, 105] on button "Edit Purchase" at bounding box center [251, 105] width 32 height 8
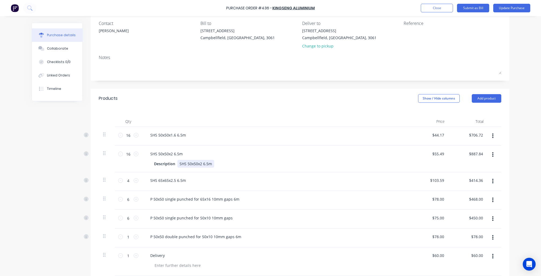
click at [204, 164] on div "SHS 50x50x2 6.5m" at bounding box center [195, 164] width 37 height 8
click at [166, 163] on div "Description" at bounding box center [164, 164] width 25 height 8
click at [515, 8] on button "Update Purchase" at bounding box center [511, 8] width 37 height 9
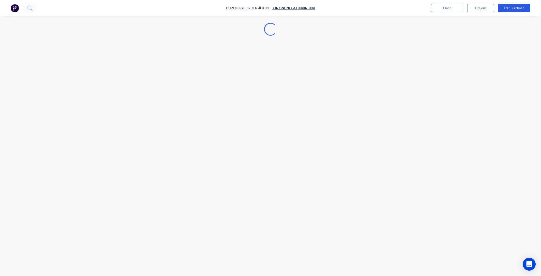
scroll to position [0, 0]
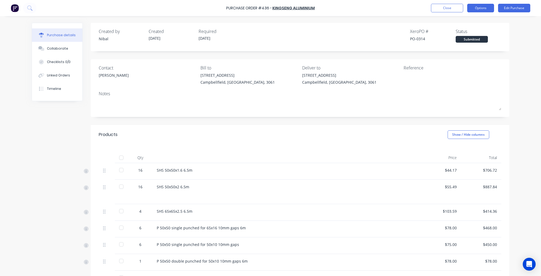
click at [480, 12] on button "Options" at bounding box center [480, 8] width 27 height 9
click at [476, 23] on div "Print / Email" at bounding box center [467, 22] width 41 height 8
click at [467, 42] on div "Without pricing" at bounding box center [467, 43] width 41 height 8
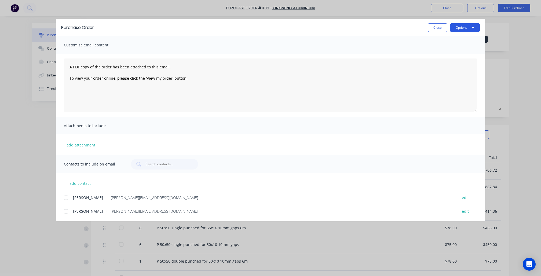
click at [467, 25] on button "Options" at bounding box center [465, 27] width 30 height 9
click at [460, 39] on div "Preview" at bounding box center [453, 41] width 41 height 8
click at [456, 26] on button "Options" at bounding box center [465, 27] width 30 height 9
click at [70, 193] on div at bounding box center [66, 197] width 11 height 11
click at [68, 209] on div at bounding box center [66, 211] width 11 height 11
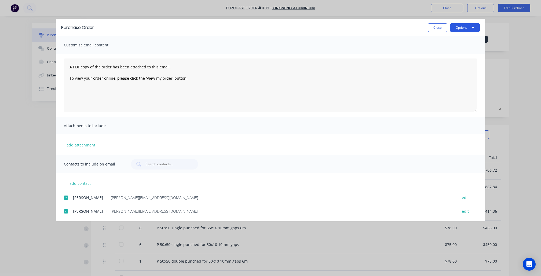
click at [457, 26] on button "Options" at bounding box center [465, 27] width 30 height 9
click at [447, 66] on div "Email" at bounding box center [453, 63] width 41 height 8
click at [432, 28] on button "Close" at bounding box center [437, 27] width 20 height 9
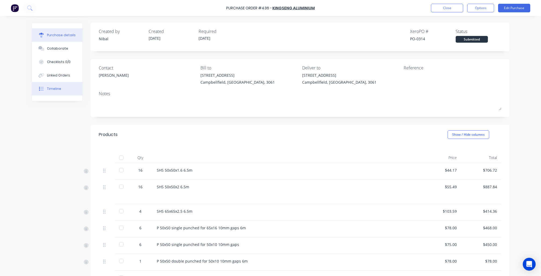
click at [44, 91] on icon at bounding box center [41, 89] width 3 height 4
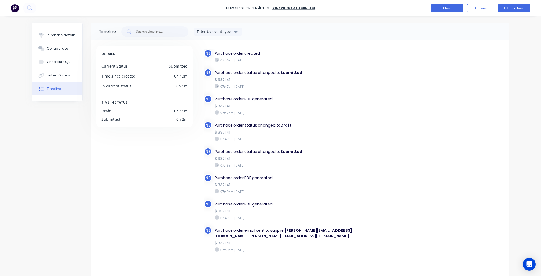
click at [443, 9] on button "Close" at bounding box center [447, 8] width 32 height 9
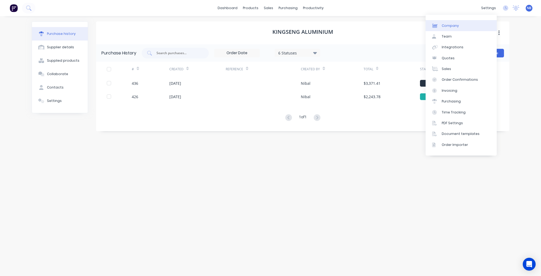
click at [466, 28] on link "Company" at bounding box center [460, 25] width 71 height 11
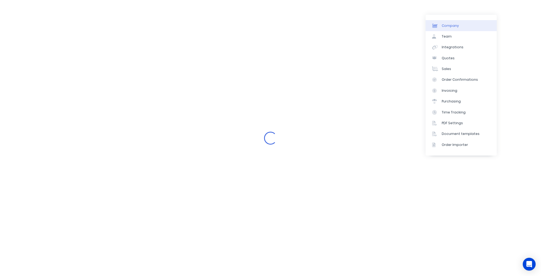
select select "AU"
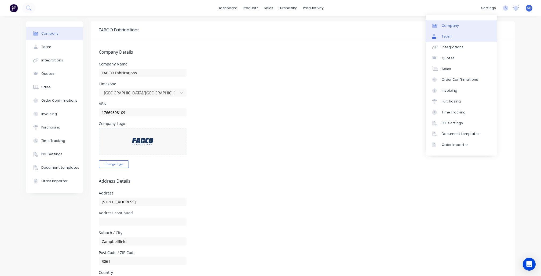
click at [461, 41] on link "Team" at bounding box center [460, 36] width 71 height 11
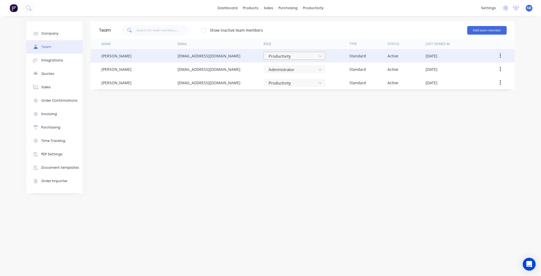
click at [307, 56] on div at bounding box center [291, 56] width 46 height 7
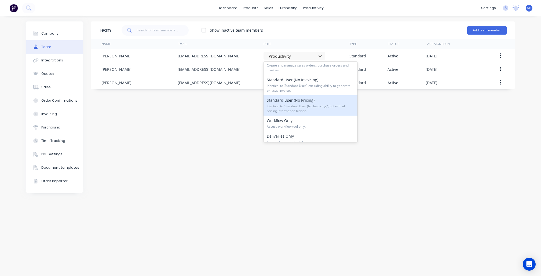
scroll to position [47, 0]
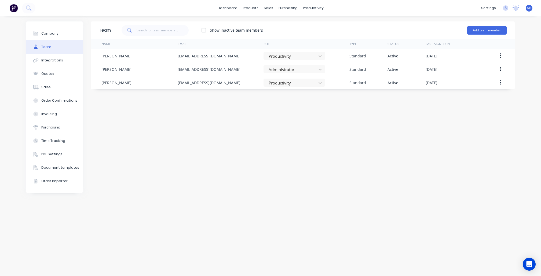
click at [434, 146] on div "Team Show inactive team members Add team member Name Email Role Type Status Las…" at bounding box center [303, 145] width 424 height 249
